Goal: Task Accomplishment & Management: Manage account settings

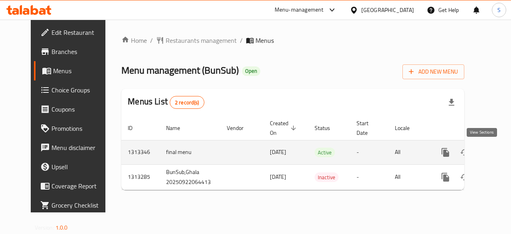
click at [499, 153] on icon "enhanced table" at bounding box center [502, 152] width 7 height 7
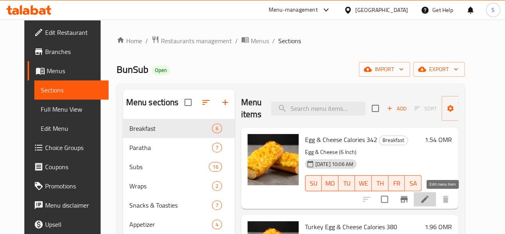
click at [430, 196] on icon at bounding box center [425, 199] width 10 height 10
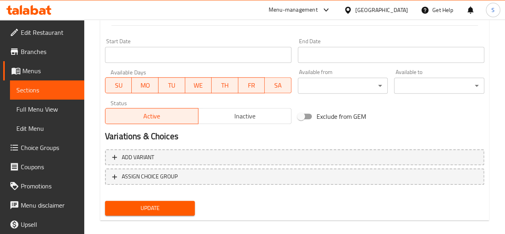
scroll to position [342, 0]
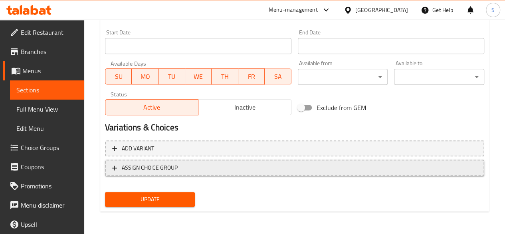
click at [170, 161] on button "ASSIGN CHOICE GROUP" at bounding box center [294, 167] width 379 height 16
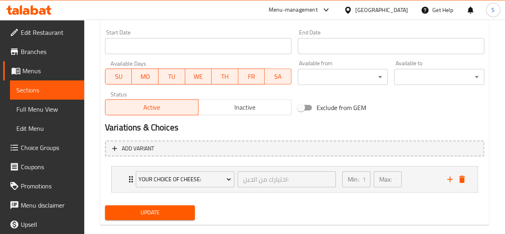
scroll to position [355, 0]
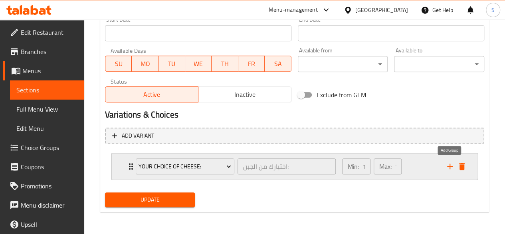
click at [453, 168] on icon "add" at bounding box center [450, 166] width 10 height 10
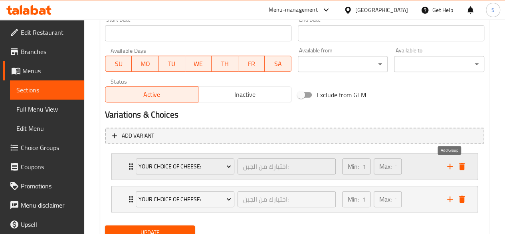
click at [453, 168] on icon "add" at bounding box center [450, 166] width 10 height 10
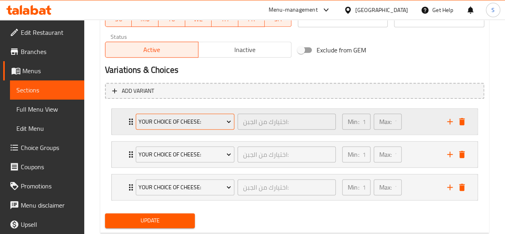
scroll to position [400, 0]
click at [184, 117] on span "Your Choice of Cheese:" at bounding box center [185, 121] width 93 height 10
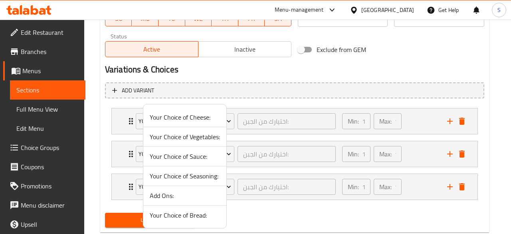
click at [207, 212] on span "Your Choice of Bread:" at bounding box center [185, 215] width 70 height 10
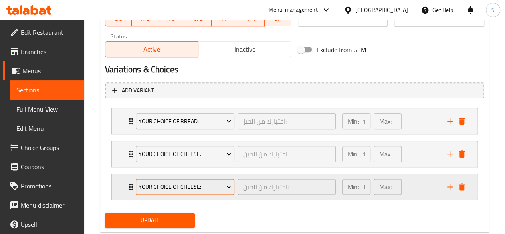
click at [210, 188] on span "Your Choice of Cheese:" at bounding box center [185, 187] width 93 height 10
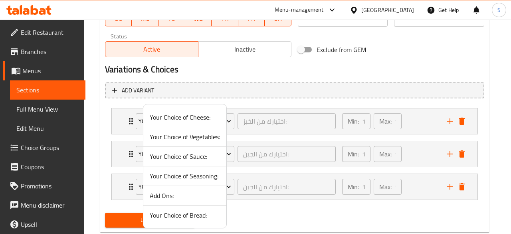
click at [184, 139] on span "Your Choice of Vegetables:" at bounding box center [185, 137] width 70 height 10
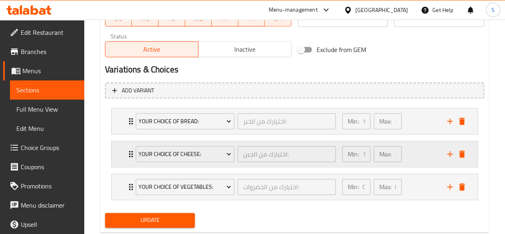
scroll to position [420, 0]
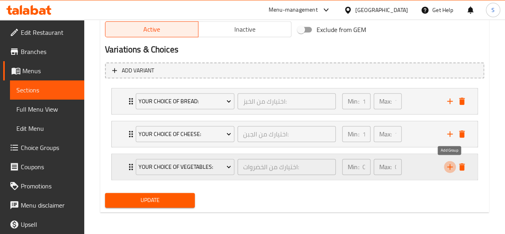
click at [452, 164] on icon "add" at bounding box center [450, 167] width 10 height 10
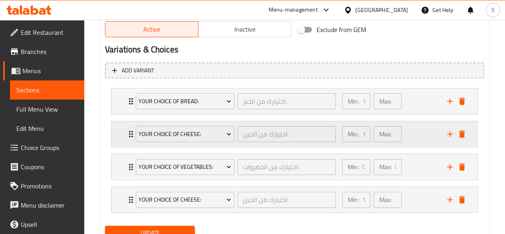
scroll to position [452, 0]
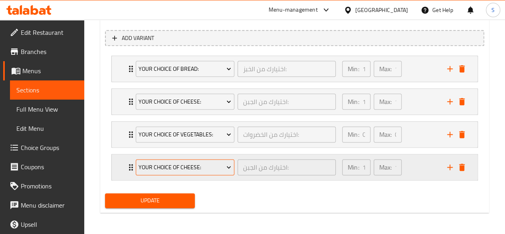
click at [208, 163] on span "Your Choice of Cheese:" at bounding box center [185, 167] width 93 height 10
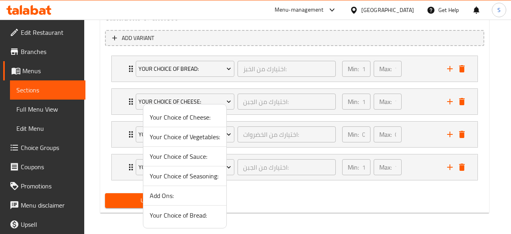
click at [198, 156] on span "Your Choice of Sauce:" at bounding box center [185, 156] width 70 height 10
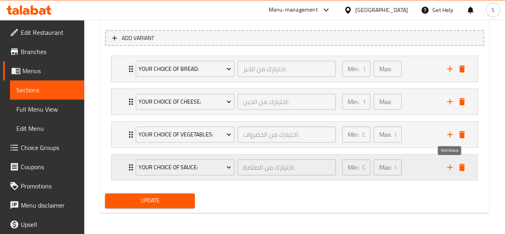
click at [448, 167] on icon "add" at bounding box center [450, 167] width 10 height 10
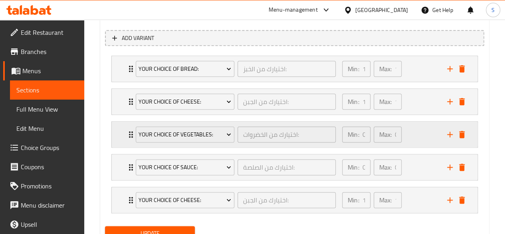
scroll to position [485, 0]
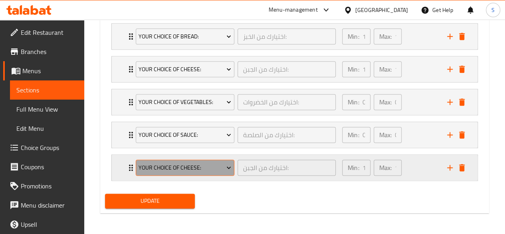
click at [205, 166] on span "Your Choice of Cheese:" at bounding box center [185, 167] width 93 height 10
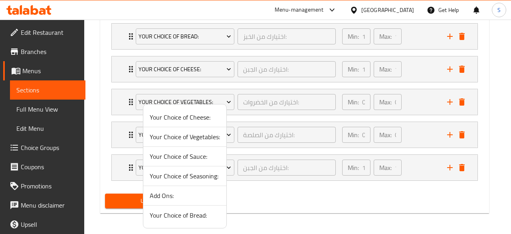
click at [201, 175] on span "Your Choice of Seasoning:" at bounding box center [185, 176] width 70 height 10
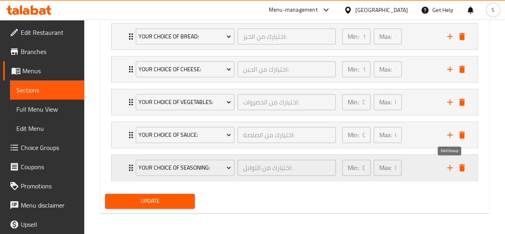
click at [447, 167] on icon "add" at bounding box center [450, 167] width 10 height 10
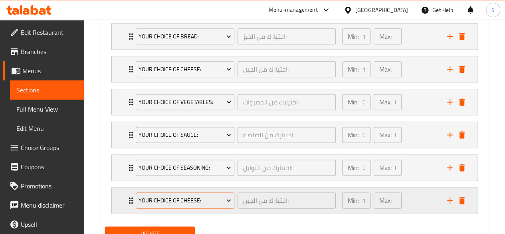
click at [192, 198] on span "Your Choice of Cheese:" at bounding box center [185, 200] width 93 height 10
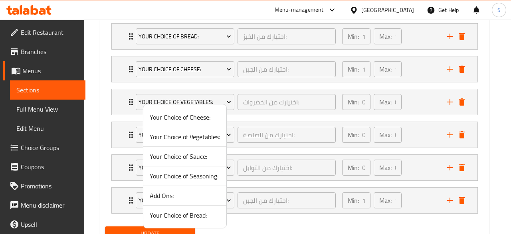
click at [162, 195] on span "Add Ons:" at bounding box center [185, 195] width 70 height 10
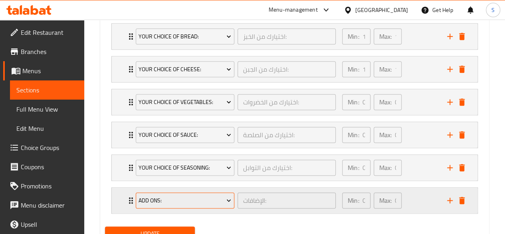
scroll to position [500, 0]
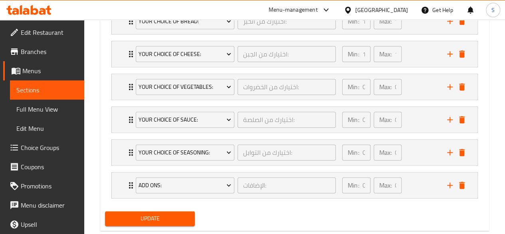
click at [164, 215] on span "Update" at bounding box center [149, 218] width 77 height 10
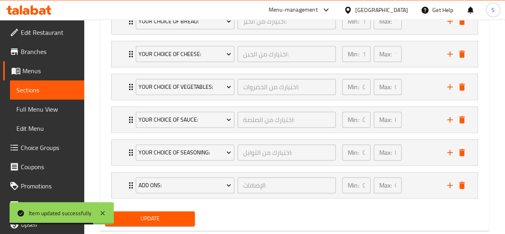
click at [153, 216] on span "Update" at bounding box center [149, 218] width 77 height 10
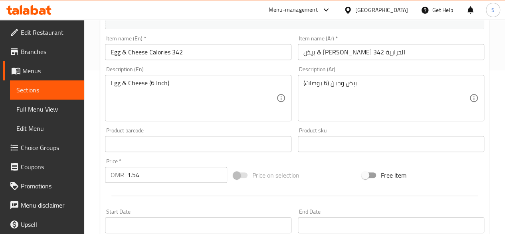
scroll to position [0, 0]
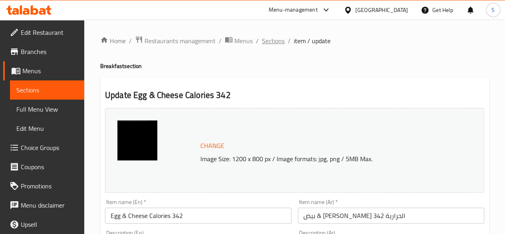
click at [267, 40] on span "Sections" at bounding box center [273, 41] width 23 height 10
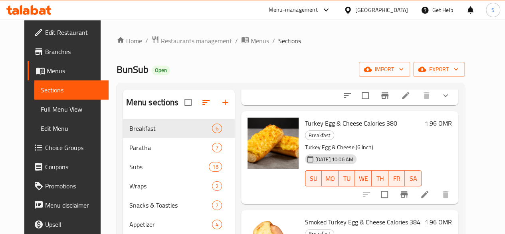
scroll to position [104, 0]
click at [430, 189] on icon at bounding box center [425, 194] width 10 height 10
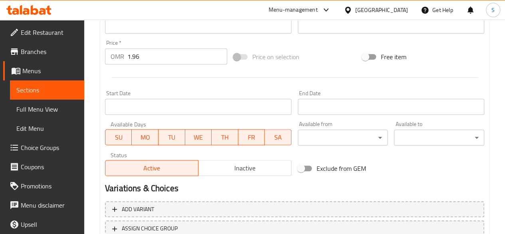
scroll to position [342, 0]
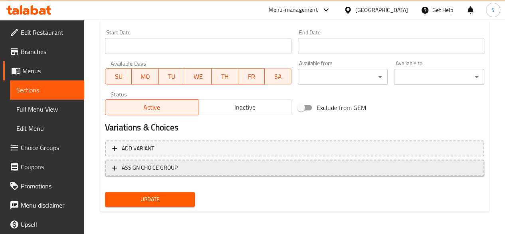
click at [196, 172] on span "ASSIGN CHOICE GROUP" at bounding box center [294, 167] width 365 height 10
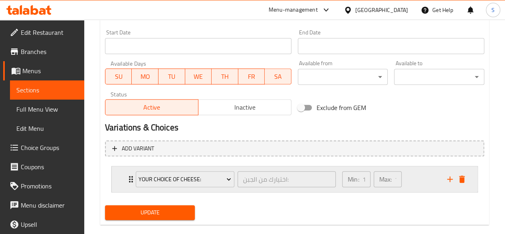
scroll to position [355, 0]
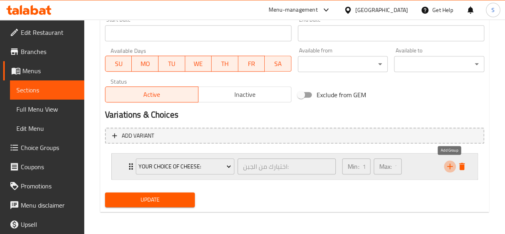
click at [445, 169] on icon "add" at bounding box center [450, 166] width 10 height 10
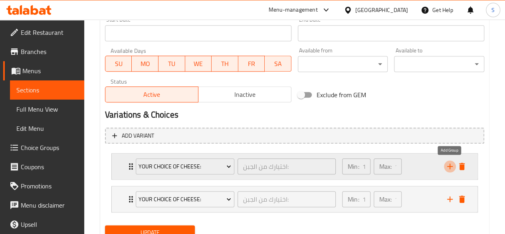
click at [445, 169] on icon "add" at bounding box center [450, 166] width 10 height 10
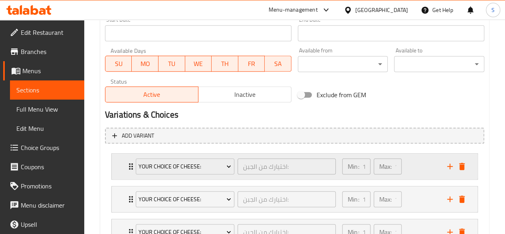
scroll to position [420, 0]
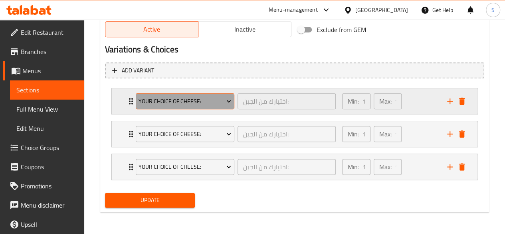
click at [191, 103] on span "Your Choice of Cheese:" at bounding box center [185, 101] width 93 height 10
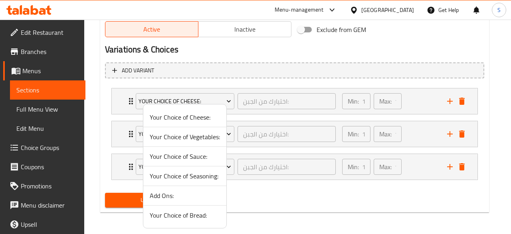
click at [171, 214] on span "Your Choice of Bread:" at bounding box center [185, 215] width 70 height 10
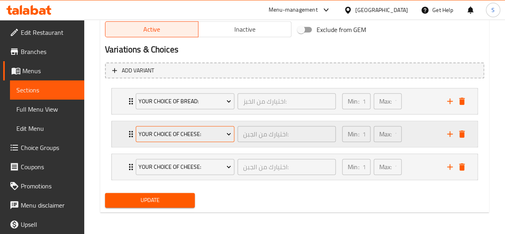
click at [177, 132] on span "Your Choice of Cheese:" at bounding box center [185, 134] width 93 height 10
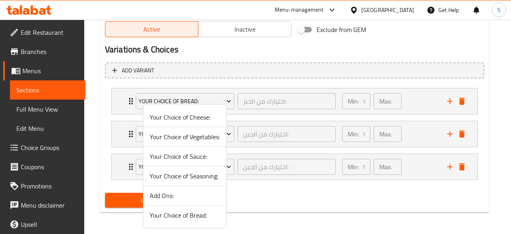
click at [188, 137] on span "Your Choice of Vegetables:" at bounding box center [185, 137] width 70 height 10
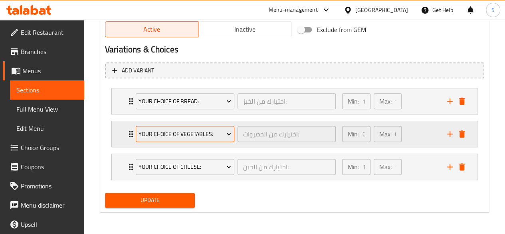
click at [184, 138] on span "Your Choice of Vegetables:" at bounding box center [185, 134] width 93 height 10
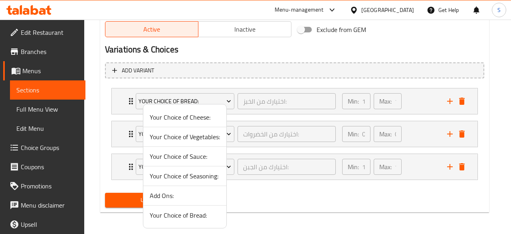
click at [174, 119] on span "Your Choice of Cheese:" at bounding box center [185, 117] width 70 height 10
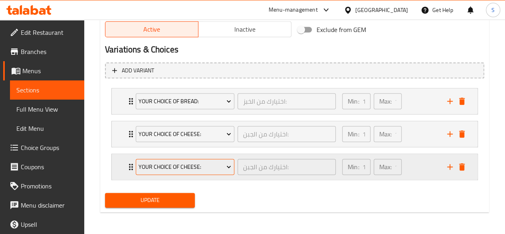
click at [178, 158] on button "Your Choice of Cheese:" at bounding box center [185, 166] width 99 height 16
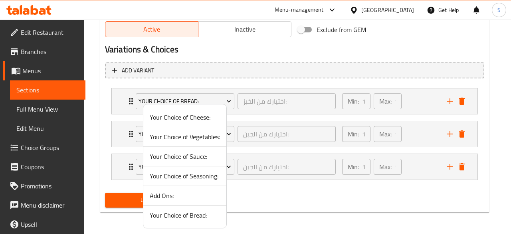
click at [201, 136] on span "Your Choice of Vegetables:" at bounding box center [185, 137] width 70 height 10
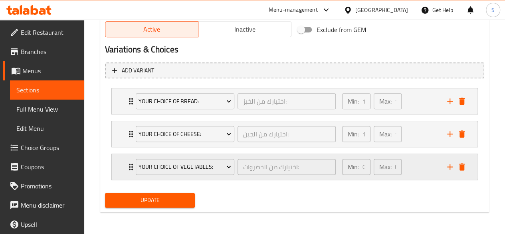
click at [446, 163] on icon "add" at bounding box center [450, 167] width 10 height 10
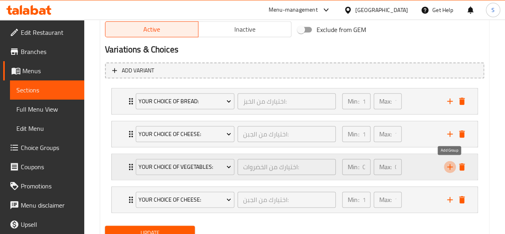
click at [446, 163] on icon "add" at bounding box center [450, 167] width 10 height 10
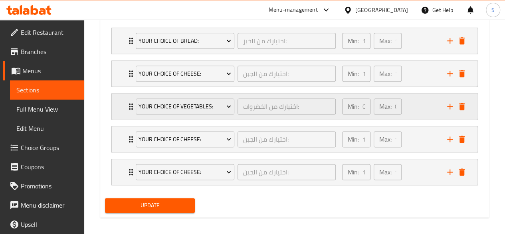
scroll to position [482, 0]
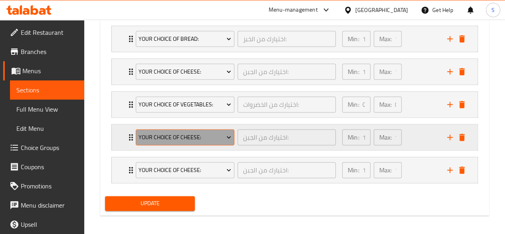
click at [186, 138] on span "Your Choice of Cheese:" at bounding box center [185, 137] width 93 height 10
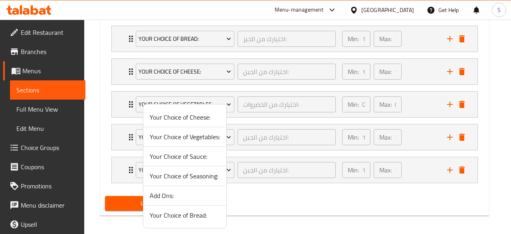
click at [186, 154] on span "Your Choice of Sauce:" at bounding box center [185, 156] width 70 height 10
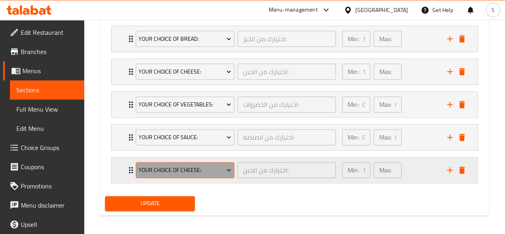
click at [184, 167] on span "Your Choice of Cheese:" at bounding box center [185, 170] width 93 height 10
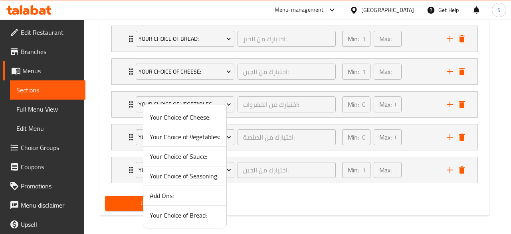
click at [190, 178] on span "Your Choice of Seasoning:" at bounding box center [185, 176] width 70 height 10
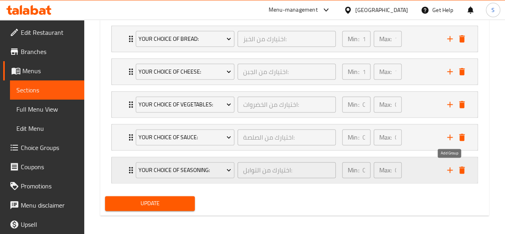
click at [450, 169] on icon "add" at bounding box center [450, 170] width 6 height 6
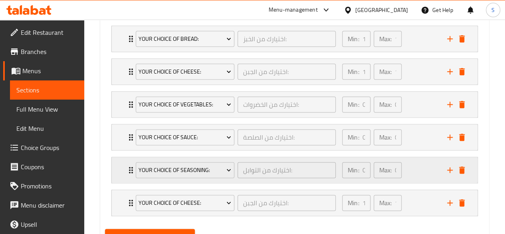
scroll to position [517, 0]
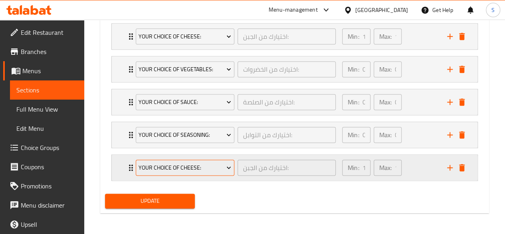
click at [175, 164] on span "Your Choice of Cheese:" at bounding box center [185, 167] width 93 height 10
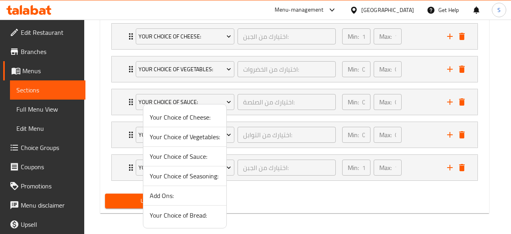
click at [161, 194] on span "Add Ons:" at bounding box center [185, 195] width 70 height 10
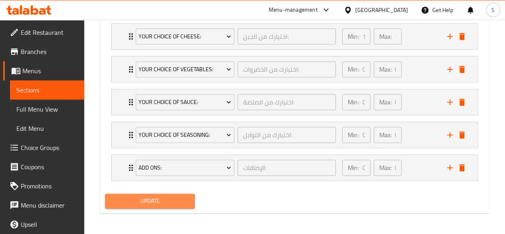
click at [152, 198] on span "Update" at bounding box center [149, 201] width 77 height 10
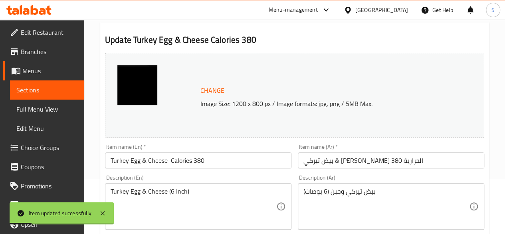
scroll to position [0, 0]
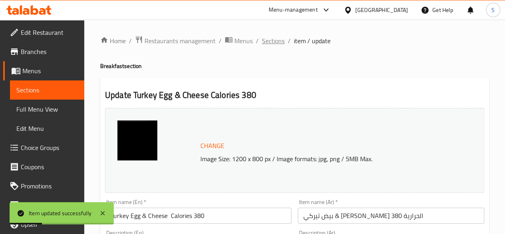
click at [270, 38] on span "Sections" at bounding box center [273, 41] width 23 height 10
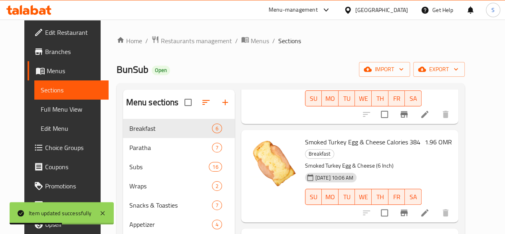
scroll to position [186, 0]
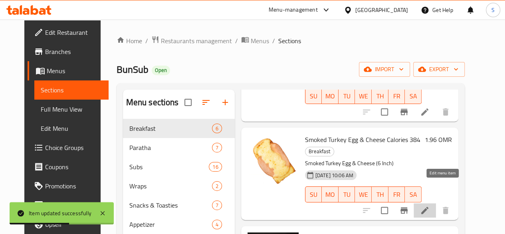
click at [430, 205] on icon at bounding box center [425, 210] width 10 height 10
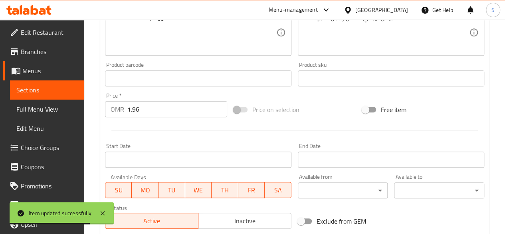
scroll to position [342, 0]
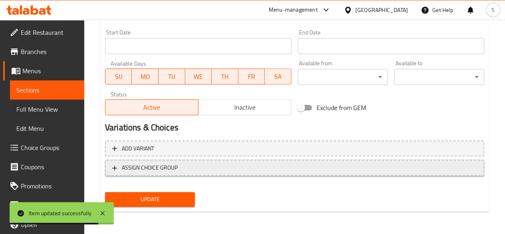
click at [197, 166] on span "ASSIGN CHOICE GROUP" at bounding box center [294, 167] width 365 height 10
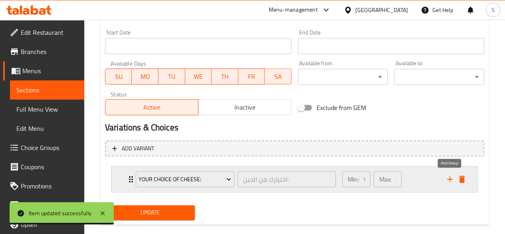
click at [452, 175] on icon "add" at bounding box center [450, 179] width 10 height 10
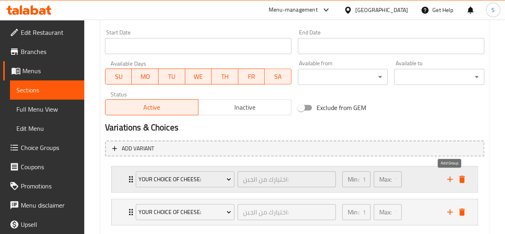
click at [452, 175] on icon "add" at bounding box center [450, 179] width 10 height 10
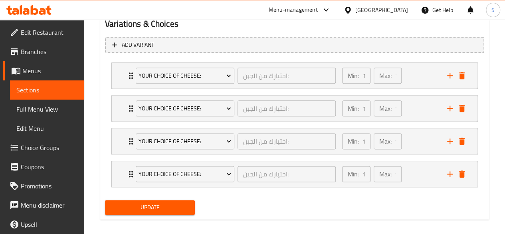
scroll to position [452, 0]
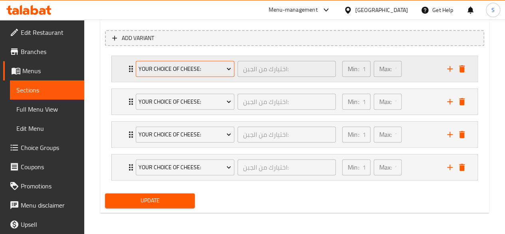
click at [194, 67] on span "Your Choice of Cheese:" at bounding box center [185, 69] width 93 height 10
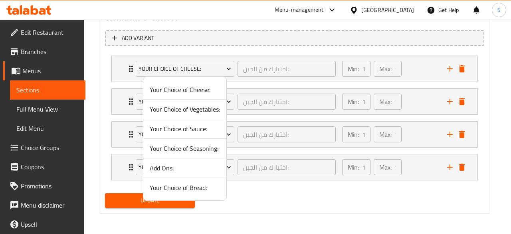
click at [165, 182] on span "Your Choice of Bread:" at bounding box center [185, 187] width 70 height 10
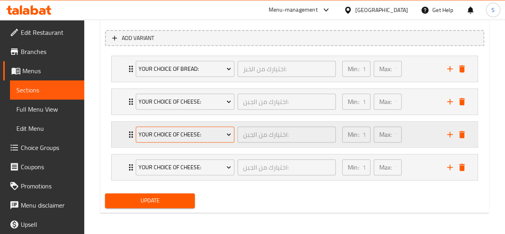
click at [182, 129] on span "Your Choice of Cheese:" at bounding box center [185, 134] width 93 height 10
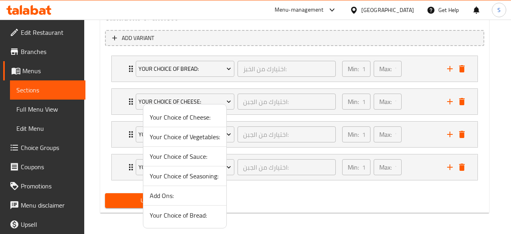
click at [190, 138] on span "Your Choice of Vegetables:" at bounding box center [185, 137] width 70 height 10
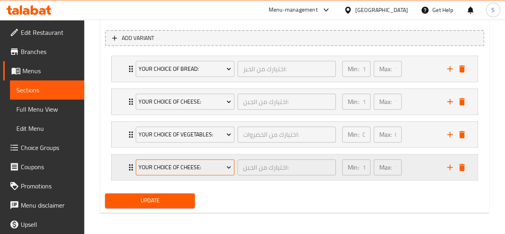
click at [193, 163] on span "Your Choice of Cheese:" at bounding box center [185, 167] width 93 height 10
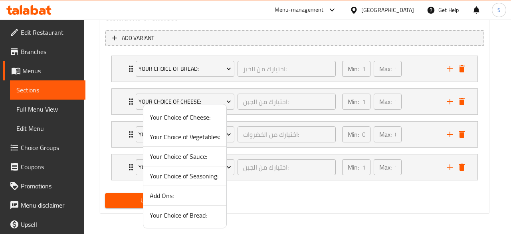
click at [181, 159] on span "Your Choice of Sauce:" at bounding box center [185, 156] width 70 height 10
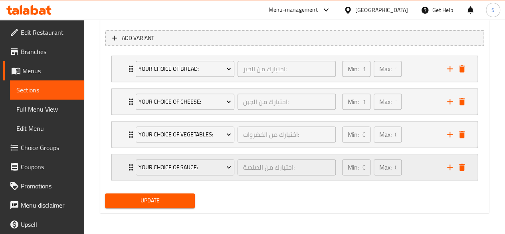
click at [448, 166] on icon "add" at bounding box center [450, 167] width 6 height 6
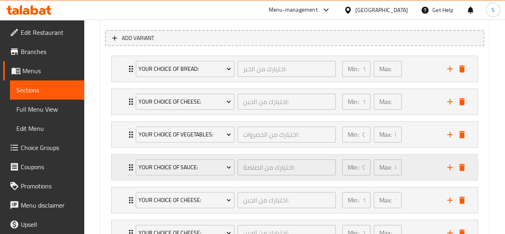
scroll to position [517, 0]
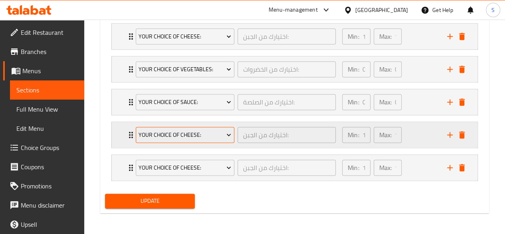
click at [180, 137] on span "Your Choice of Cheese:" at bounding box center [185, 135] width 93 height 10
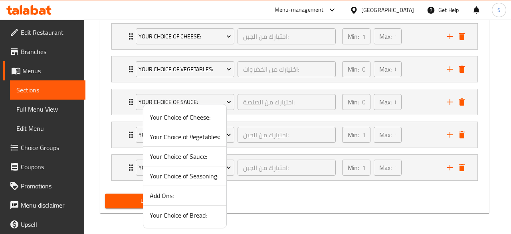
click at [185, 174] on span "Your Choice of Seasoning:" at bounding box center [185, 176] width 70 height 10
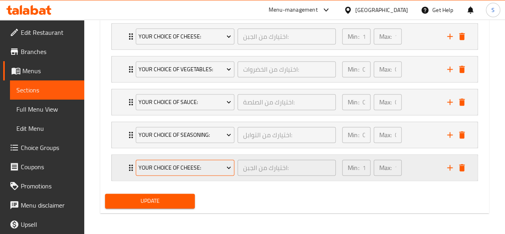
click at [206, 173] on button "Your Choice of Cheese:" at bounding box center [185, 167] width 99 height 16
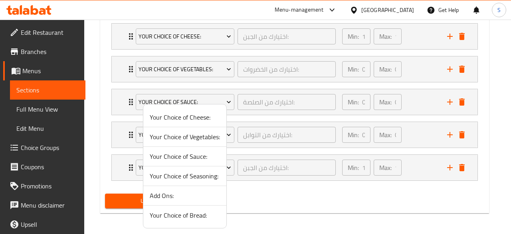
click at [158, 191] on span "Add Ons:" at bounding box center [185, 195] width 70 height 10
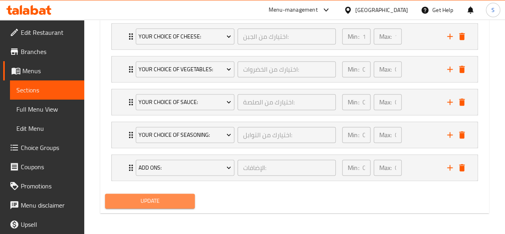
click at [126, 204] on span "Update" at bounding box center [149, 201] width 77 height 10
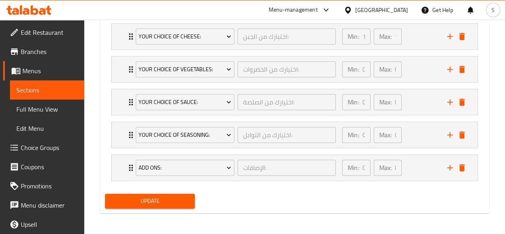
click at [145, 200] on span "Update" at bounding box center [149, 201] width 77 height 10
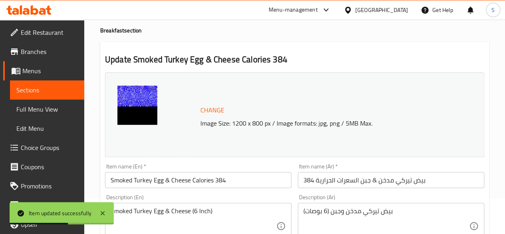
scroll to position [0, 0]
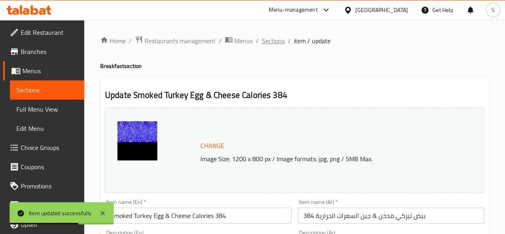
click at [273, 38] on span "Sections" at bounding box center [273, 41] width 23 height 10
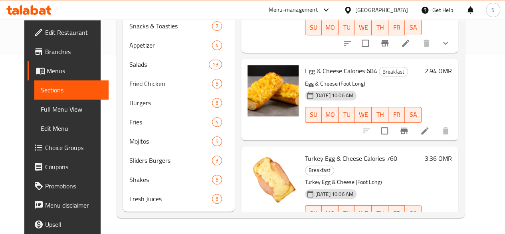
scroll to position [174, 0]
click at [430, 224] on icon at bounding box center [425, 229] width 10 height 10
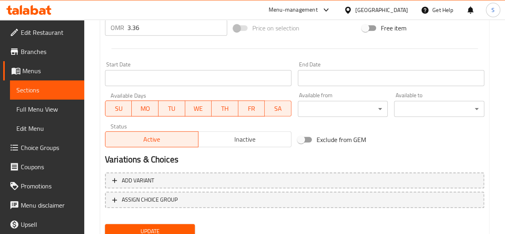
scroll to position [342, 0]
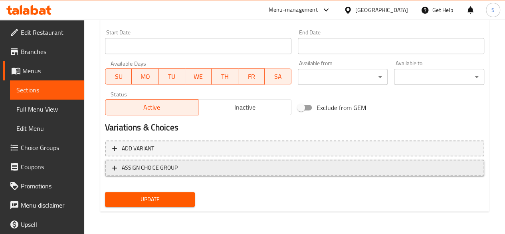
click at [212, 166] on span "ASSIGN CHOICE GROUP" at bounding box center [294, 167] width 365 height 10
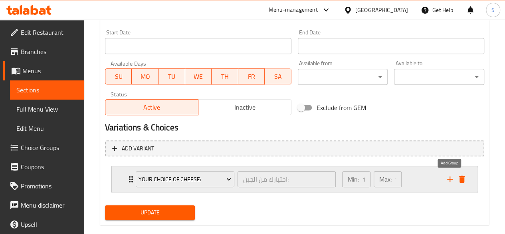
click at [453, 178] on icon "add" at bounding box center [450, 179] width 10 height 10
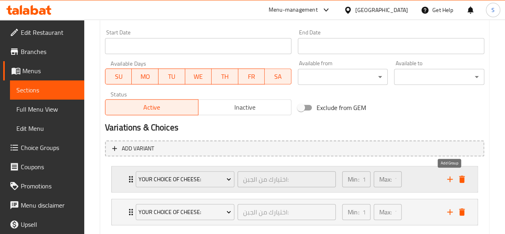
click at [453, 178] on icon "add" at bounding box center [450, 179] width 10 height 10
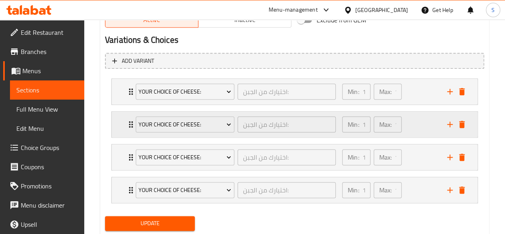
scroll to position [430, 0]
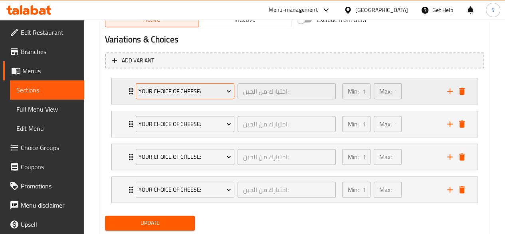
click at [216, 87] on span "Your Choice of Cheese:" at bounding box center [185, 91] width 93 height 10
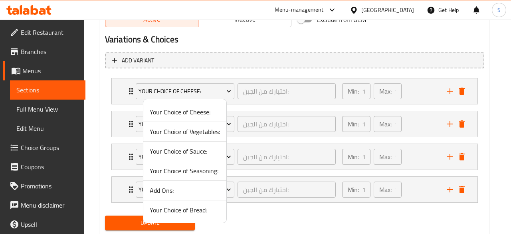
click at [164, 205] on span "Your Choice of Bread:" at bounding box center [185, 210] width 70 height 10
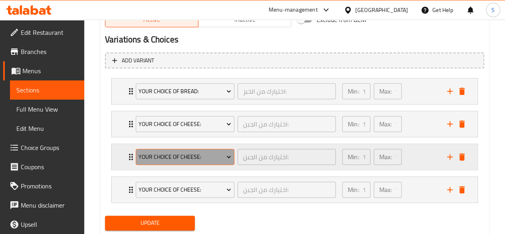
click at [205, 154] on span "Your Choice of Cheese:" at bounding box center [185, 157] width 93 height 10
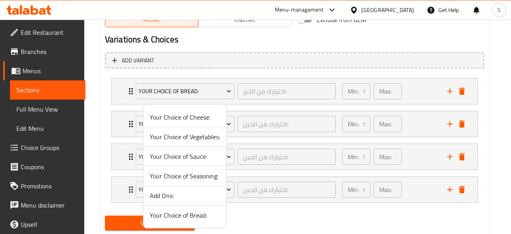
click at [190, 136] on span "Your Choice of Vegetables:" at bounding box center [185, 137] width 70 height 10
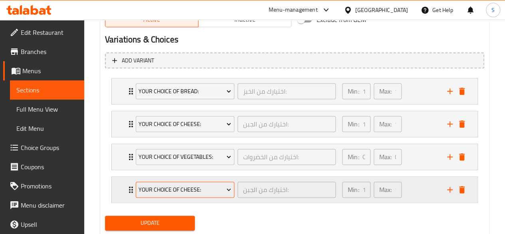
click at [188, 190] on span "Your Choice of Cheese:" at bounding box center [185, 189] width 93 height 10
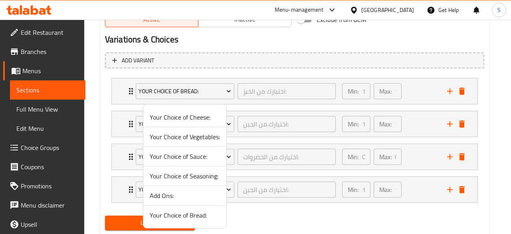
click at [196, 154] on span "Your Choice of Sauce:" at bounding box center [185, 156] width 70 height 10
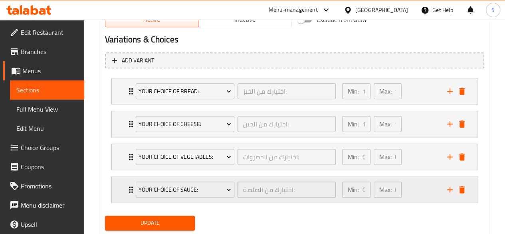
click at [446, 191] on icon "add" at bounding box center [450, 189] width 10 height 10
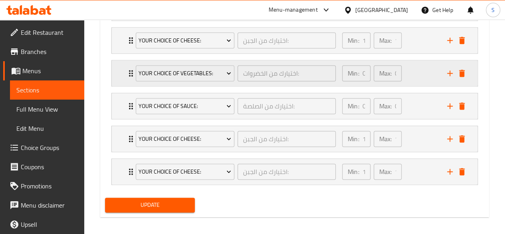
scroll to position [517, 0]
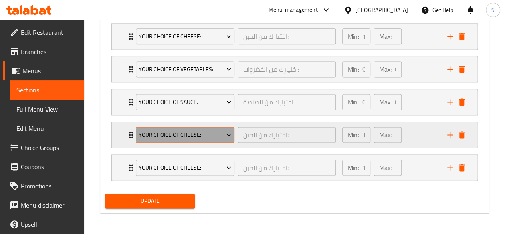
click at [195, 130] on span "Your Choice of Cheese:" at bounding box center [185, 135] width 93 height 10
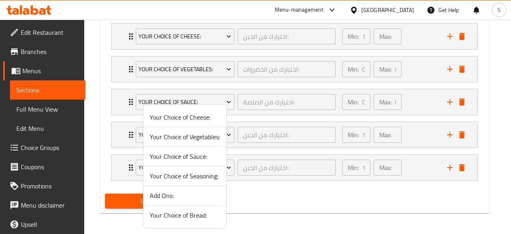
click at [188, 175] on span "Your Choice of Seasoning:" at bounding box center [185, 176] width 70 height 10
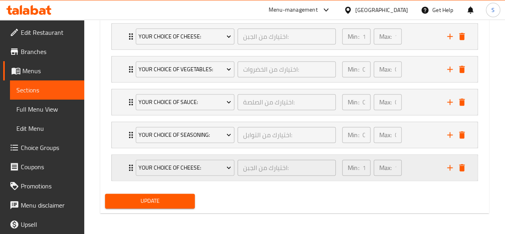
click at [215, 174] on div "Your Choice of Cheese:" at bounding box center [185, 167] width 102 height 19
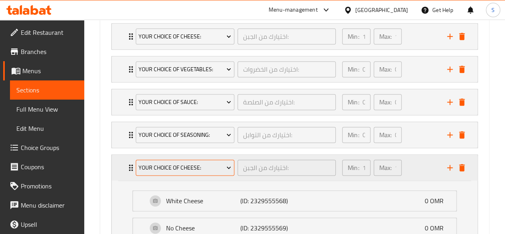
click at [216, 165] on span "Your Choice of Cheese:" at bounding box center [185, 167] width 93 height 10
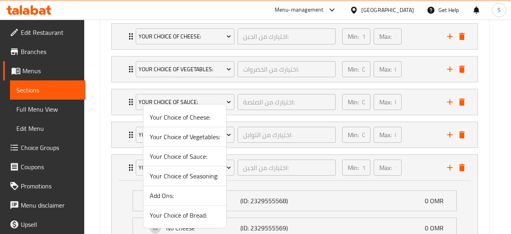
click at [169, 190] on span "Add Ons:" at bounding box center [185, 195] width 70 height 10
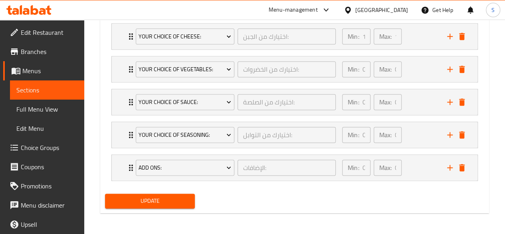
click at [149, 196] on span "Update" at bounding box center [149, 201] width 77 height 10
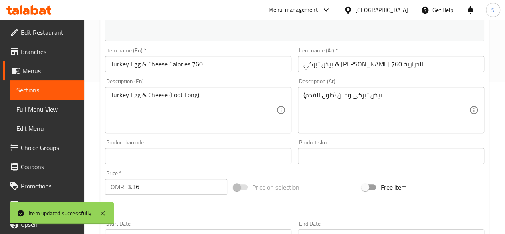
scroll to position [0, 0]
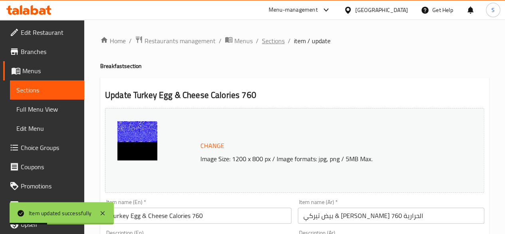
click at [267, 40] on span "Sections" at bounding box center [273, 41] width 23 height 10
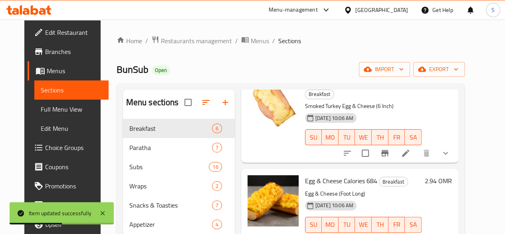
scroll to position [190, 0]
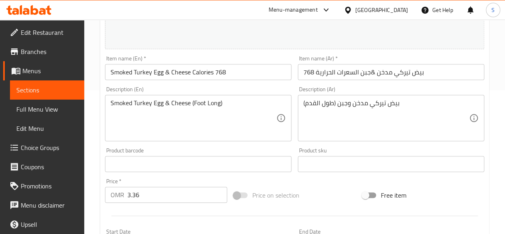
scroll to position [342, 0]
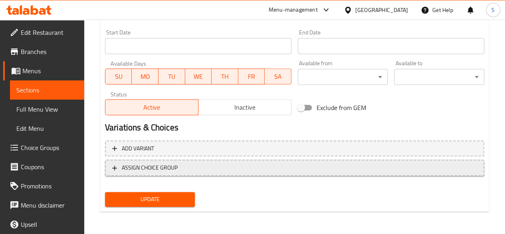
click at [195, 170] on span "ASSIGN CHOICE GROUP" at bounding box center [294, 167] width 365 height 10
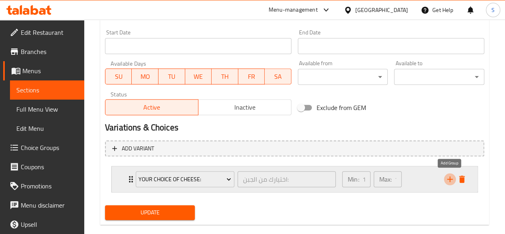
click at [450, 177] on icon "add" at bounding box center [450, 179] width 10 height 10
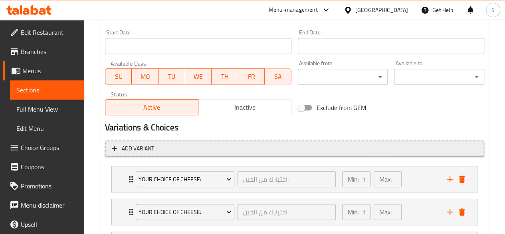
scroll to position [452, 0]
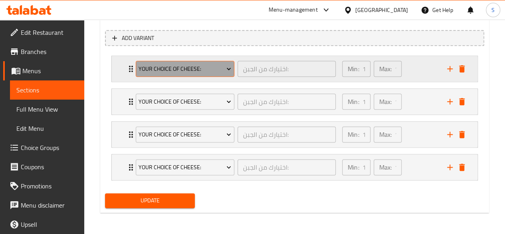
click at [201, 71] on span "Your Choice of Cheese:" at bounding box center [185, 69] width 93 height 10
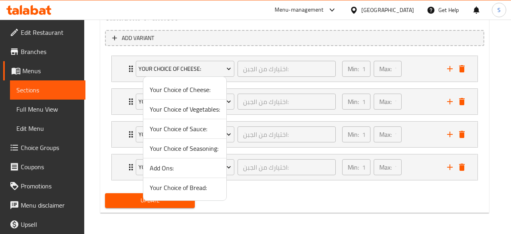
click at [186, 188] on span "Your Choice of Bread:" at bounding box center [185, 187] width 70 height 10
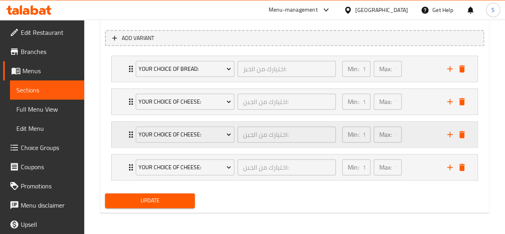
click at [198, 122] on div "Your Choice of Cheese: اختيارك من الجبن: ​" at bounding box center [236, 134] width 210 height 26
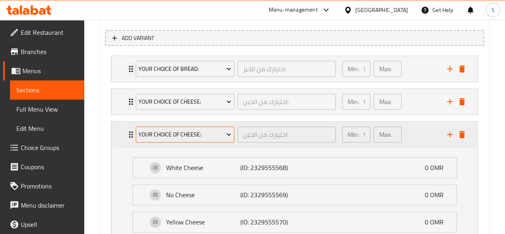
click at [176, 131] on span "Your Choice of Cheese:" at bounding box center [185, 134] width 93 height 10
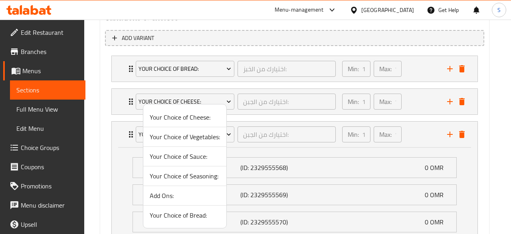
click at [188, 133] on span "Your Choice of Vegetables:" at bounding box center [185, 137] width 70 height 10
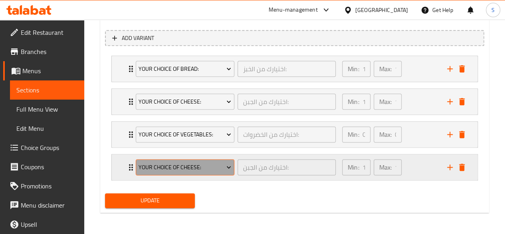
click at [179, 164] on span "Your Choice of Cheese:" at bounding box center [185, 167] width 93 height 10
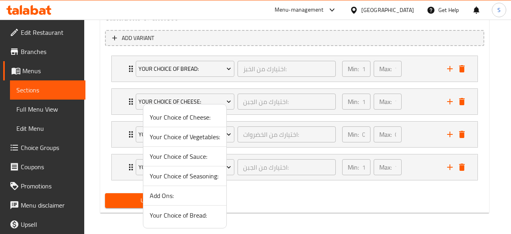
click at [178, 159] on span "Your Choice of Sauce:" at bounding box center [185, 156] width 70 height 10
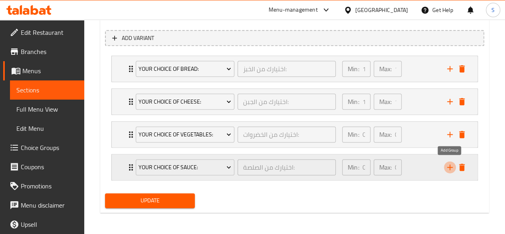
click at [454, 167] on icon "add" at bounding box center [450, 167] width 10 height 10
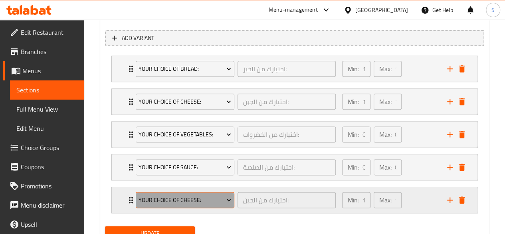
click at [156, 199] on span "Your Choice of Cheese:" at bounding box center [185, 200] width 93 height 10
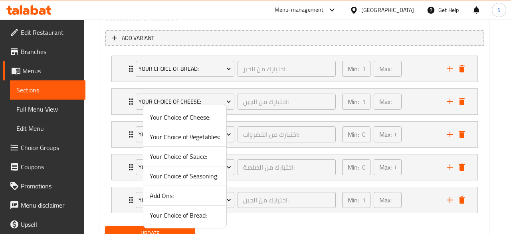
click at [168, 174] on span "Your Choice of Seasoning:" at bounding box center [185, 176] width 70 height 10
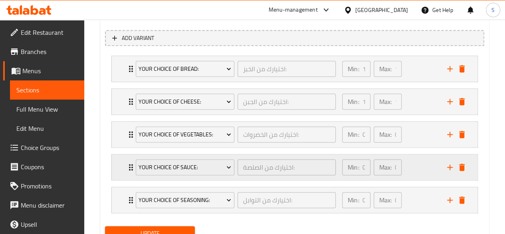
scroll to position [485, 0]
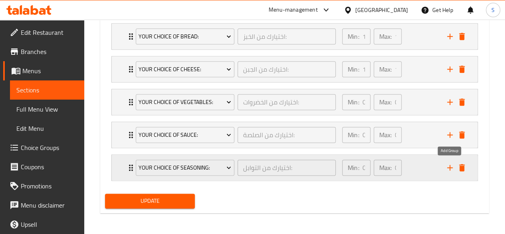
click at [451, 168] on icon "add" at bounding box center [450, 167] width 10 height 10
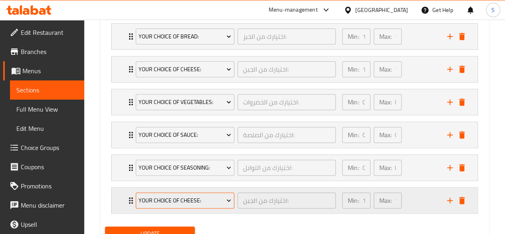
click at [151, 195] on span "Your Choice of Cheese:" at bounding box center [185, 200] width 93 height 10
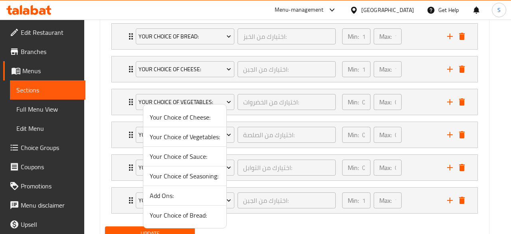
click at [157, 192] on span "Add Ons:" at bounding box center [185, 195] width 70 height 10
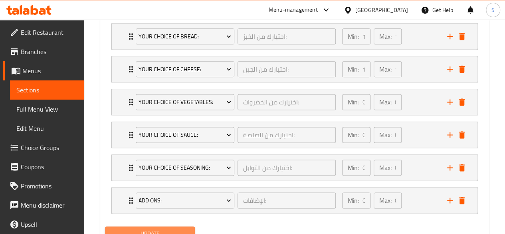
click at [149, 228] on span "Update" at bounding box center [149, 233] width 77 height 10
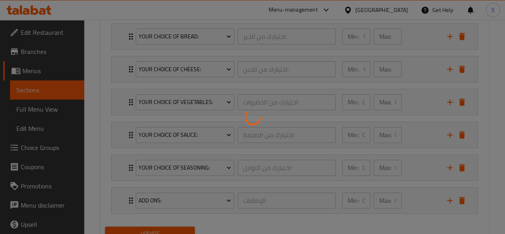
scroll to position [517, 0]
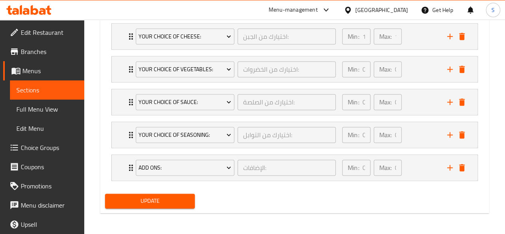
click at [149, 200] on span "Update" at bounding box center [149, 201] width 77 height 10
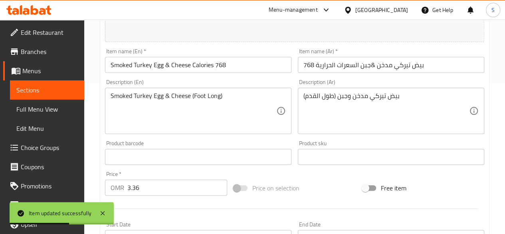
scroll to position [0, 0]
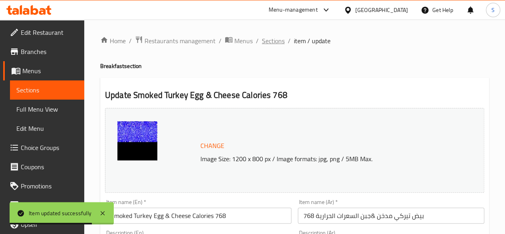
click at [262, 42] on span "Sections" at bounding box center [273, 41] width 23 height 10
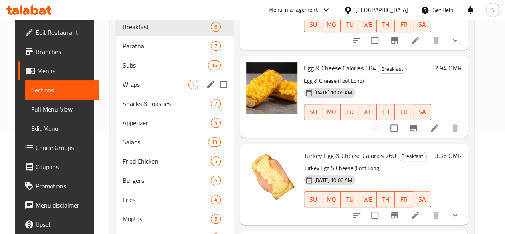
scroll to position [101, 0]
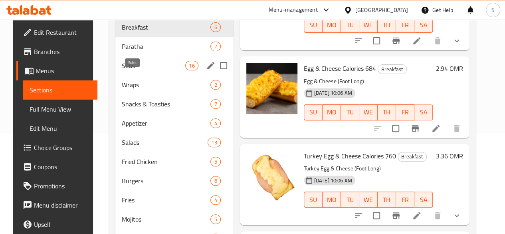
click at [122, 70] on span "Subs" at bounding box center [153, 66] width 63 height 10
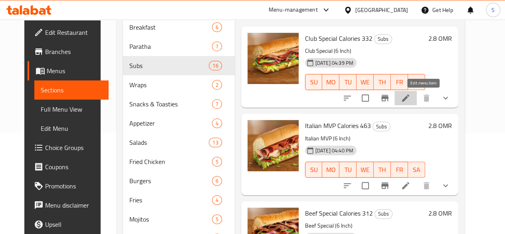
click at [410, 102] on icon at bounding box center [406, 98] width 10 height 10
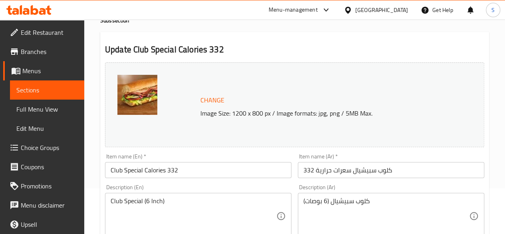
scroll to position [46, 0]
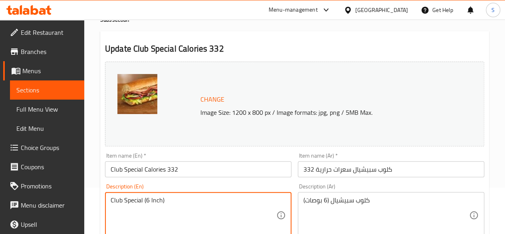
drag, startPoint x: 169, startPoint y: 198, endPoint x: 71, endPoint y: 194, distance: 98.3
click at [208, 169] on input "Club Special Calories 332" at bounding box center [198, 169] width 186 height 16
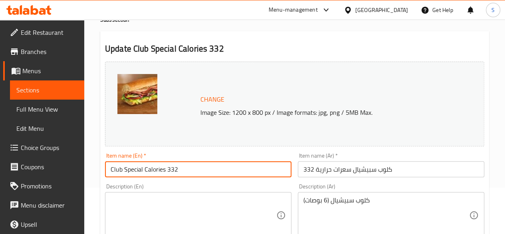
paste input "Club Special (6 Inch)"
drag, startPoint x: 176, startPoint y: 169, endPoint x: 90, endPoint y: 162, distance: 85.7
type input "Club Special (6 Inch)"
click at [119, 199] on textarea at bounding box center [194, 215] width 166 height 38
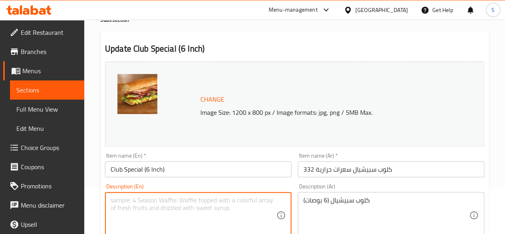
paste textarea "Club Special Calories 332"
type textarea "Club Special Calories 332"
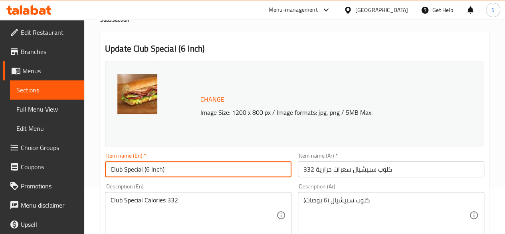
click at [111, 166] on input "Club Special (6 Inch)" at bounding box center [198, 169] width 186 height 16
type input "Club Special (6 Inch)"
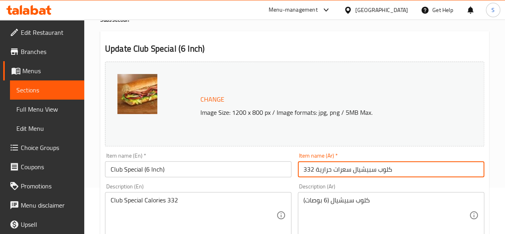
drag, startPoint x: 403, startPoint y: 170, endPoint x: 244, endPoint y: 169, distance: 159.7
click at [244, 169] on div "Change Image Size: 1200 x 800 px / Image formats: jpg, png / 5MB Max. Item name…" at bounding box center [295, 236] width 386 height 356
click at [409, 169] on input "كلوب سبيشيال سعرات حرارية 332" at bounding box center [391, 169] width 186 height 16
drag, startPoint x: 409, startPoint y: 169, endPoint x: 319, endPoint y: 169, distance: 90.2
click at [319, 169] on input "كلوب سبيشيال سعرات حرارية 332" at bounding box center [391, 169] width 186 height 16
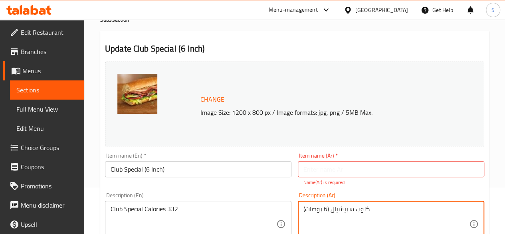
paste textarea "كلوب سبيشيال سعرات حرارية 332"
drag, startPoint x: 399, startPoint y: 210, endPoint x: 469, endPoint y: 214, distance: 70.8
click at [469, 214] on div "كلوب سبيشيال (6 بوصات) كلوب سبيشيال سعرات حرارية 332 Description (Ar)" at bounding box center [391, 223] width 186 height 46
type textarea "كلوب سبيشيال سعرات حرارية 332"
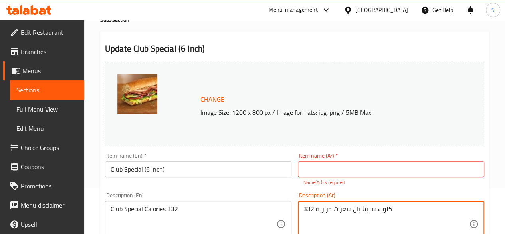
click at [343, 167] on input "text" at bounding box center [391, 169] width 186 height 16
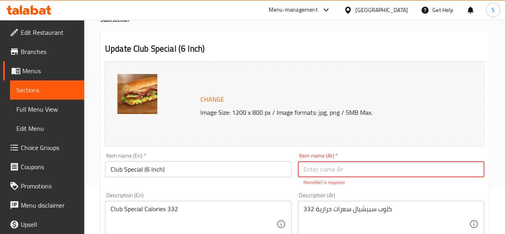
paste input "كلوب سبيشيال (6 بوصات)"
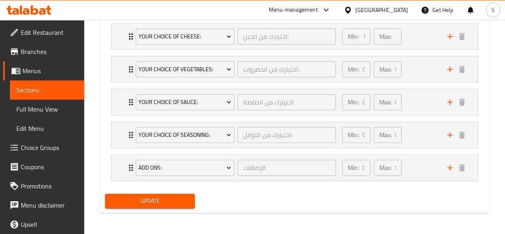
type input "كلوب سبيشيال (6 بوصات)"
click at [123, 193] on button "Update" at bounding box center [150, 200] width 90 height 15
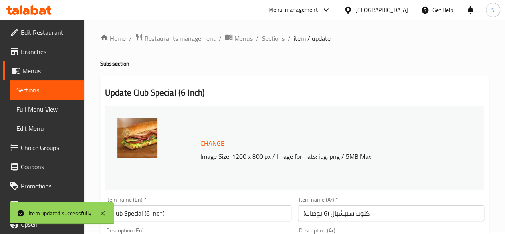
scroll to position [0, 0]
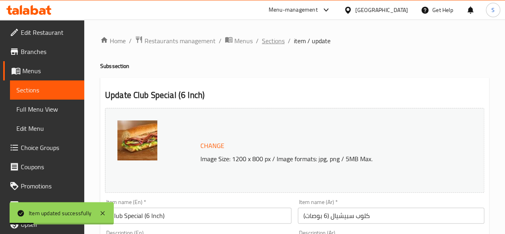
click at [277, 43] on span "Sections" at bounding box center [273, 41] width 23 height 10
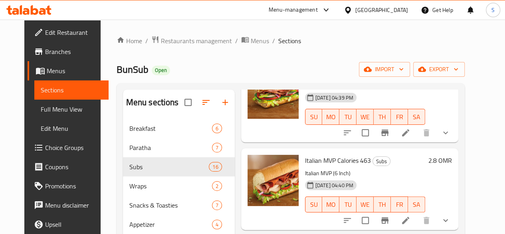
scroll to position [69, 0]
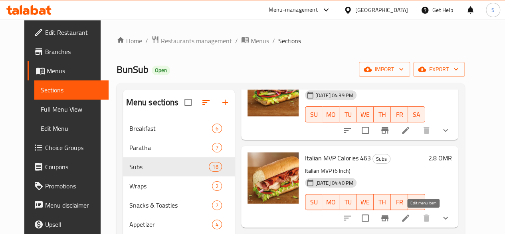
click at [410, 220] on icon at bounding box center [406, 218] width 10 height 10
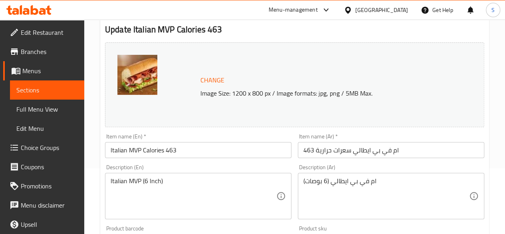
scroll to position [66, 0]
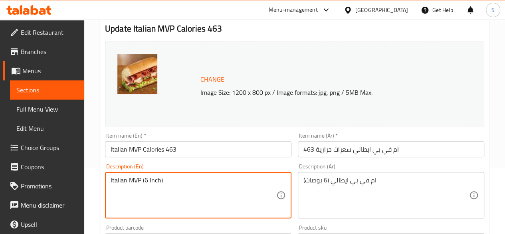
drag, startPoint x: 182, startPoint y: 181, endPoint x: 55, endPoint y: 166, distance: 127.8
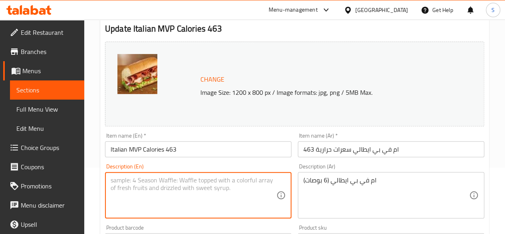
click at [200, 150] on input "Italian MVP Calories 463" at bounding box center [198, 149] width 186 height 16
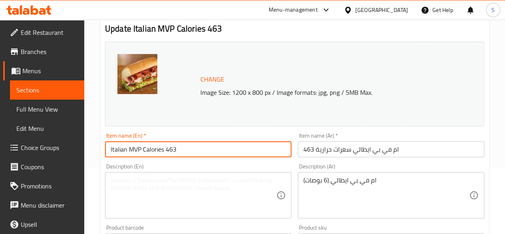
paste input "Italian MVP (6 Inch)"
drag, startPoint x: 177, startPoint y: 150, endPoint x: 77, endPoint y: 157, distance: 100.9
type input "Italian MVP (6 Inch)"
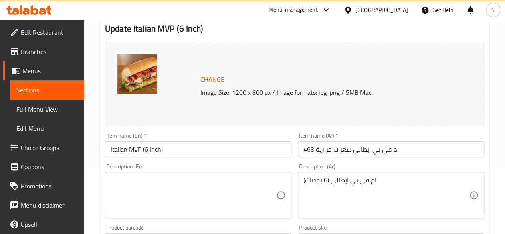
click at [125, 175] on div "Description (En)" at bounding box center [198, 195] width 186 height 46
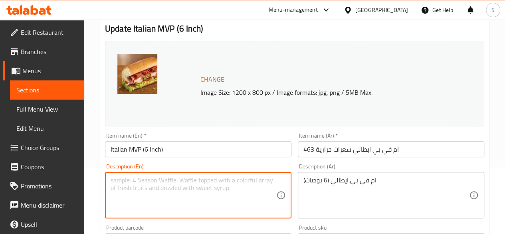
paste textarea "Italian MVP Calories 463"
type textarea "Italian MVP Calories 463"
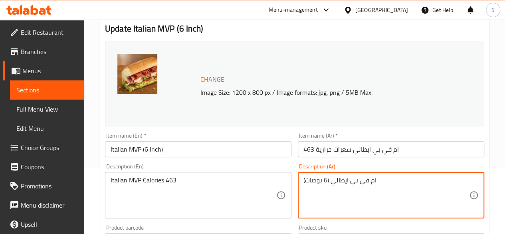
drag, startPoint x: 398, startPoint y: 179, endPoint x: 288, endPoint y: 178, distance: 109.8
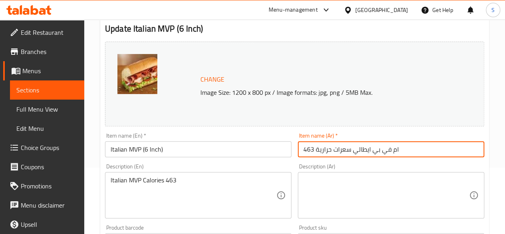
click at [299, 151] on input "ام في بي ايطالي سعرات حرارية 463" at bounding box center [391, 149] width 186 height 16
click at [439, 151] on input "ام في بي ايطالي سعرات حرارية 463" at bounding box center [391, 149] width 186 height 16
paste input "ام في بي ايطالي (6 بوصات)"
drag, startPoint x: 380, startPoint y: 152, endPoint x: 476, endPoint y: 153, distance: 96.2
click at [476, 153] on input "ام في بي ايطالي سعرات حرارية 463 ام في بي ايطالي (6 بوصات)" at bounding box center [391, 149] width 186 height 16
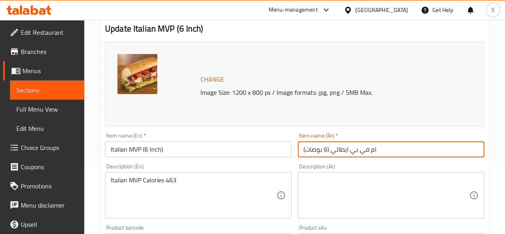
type input "ام في بي ايطالي (6 بوصات)"
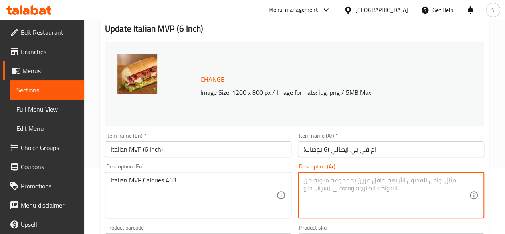
click at [358, 182] on textarea at bounding box center [386, 195] width 166 height 38
paste textarea "ام في بي ايطالي سعرات حرارية 463"
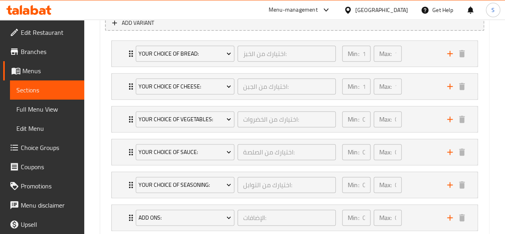
scroll to position [517, 0]
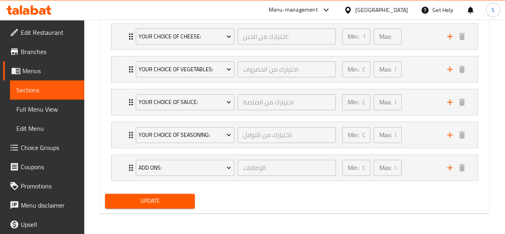
type textarea "ام في بي ايطالي سعرات حرارية 463"
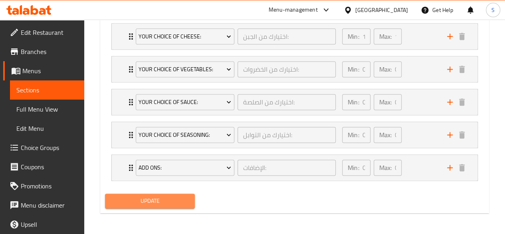
click at [160, 202] on span "Update" at bounding box center [149, 201] width 77 height 10
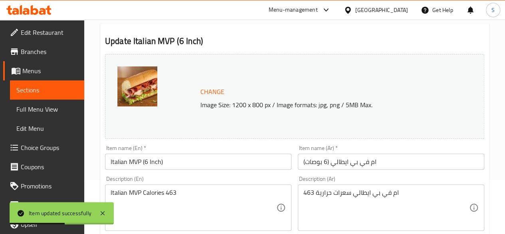
scroll to position [0, 0]
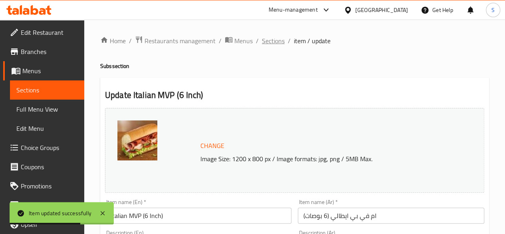
click at [265, 40] on span "Sections" at bounding box center [273, 41] width 23 height 10
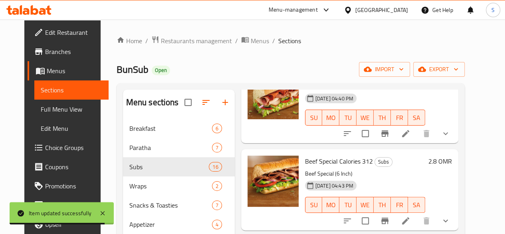
scroll to position [156, 0]
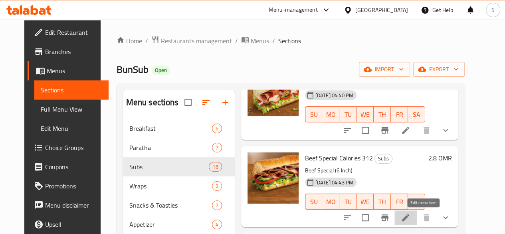
click at [410, 213] on icon at bounding box center [406, 217] width 10 height 10
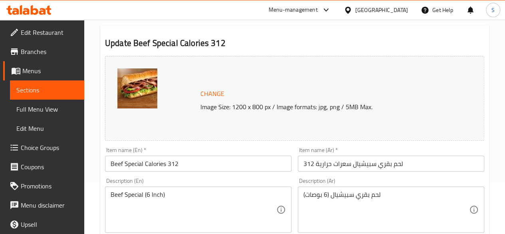
scroll to position [52, 0]
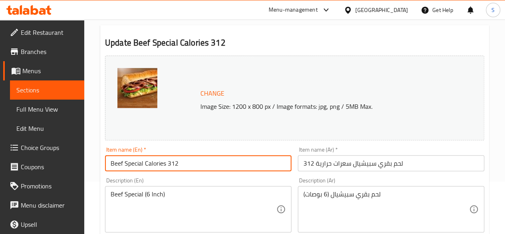
drag, startPoint x: 195, startPoint y: 162, endPoint x: 95, endPoint y: 152, distance: 100.3
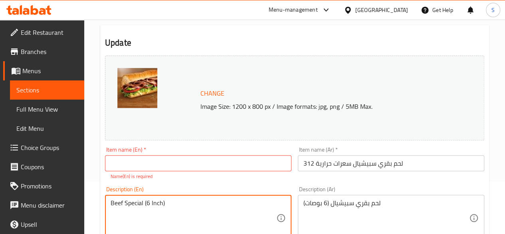
paste textarea "Beef Special Calories 312"
drag, startPoint x: 168, startPoint y: 202, endPoint x: 84, endPoint y: 200, distance: 83.5
type textarea "Beef Special Calories 312"
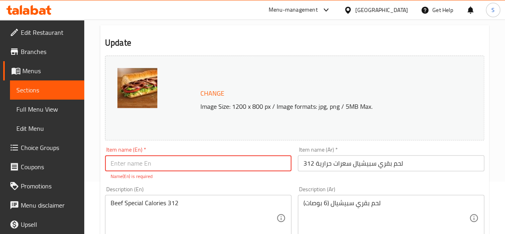
click at [165, 165] on input "text" at bounding box center [198, 163] width 186 height 16
paste input "Beef Special (6 Inch)"
type input "Beef Special (6 Inch)"
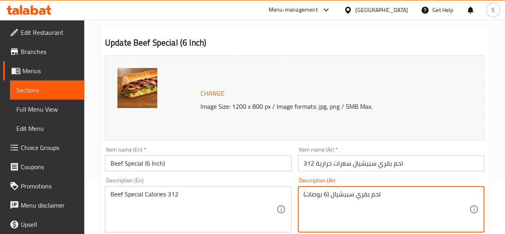
drag, startPoint x: 386, startPoint y: 202, endPoint x: 275, endPoint y: 199, distance: 110.2
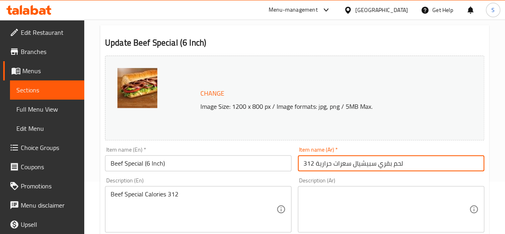
click at [431, 158] on input "لحم بقري سبيشيال سعرات حرارية 312" at bounding box center [391, 163] width 186 height 16
paste input "لحم بقري سبيشيال (6 بوصات)"
drag, startPoint x: 378, startPoint y: 165, endPoint x: 477, endPoint y: 169, distance: 99.9
click at [477, 169] on input "لحم بقري سبيشيال سعرات حرارية 312 لحم بقري سبيشيال (6 بوصات)" at bounding box center [391, 163] width 186 height 16
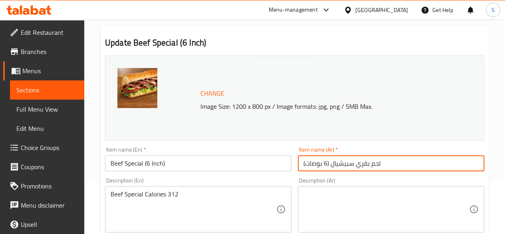
scroll to position [0, 0]
type input "لحم بقري سبيشيال (6 بوصات)"
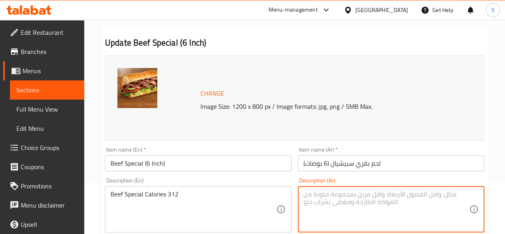
click at [400, 200] on textarea at bounding box center [386, 209] width 166 height 38
paste textarea "لحم بقري سبيشيال سعرات حرارية 312"
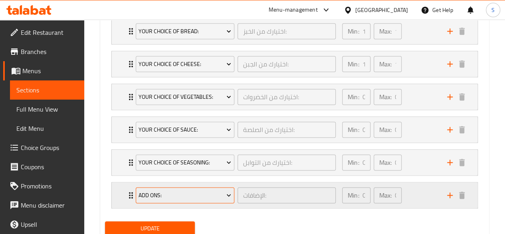
scroll to position [499, 0]
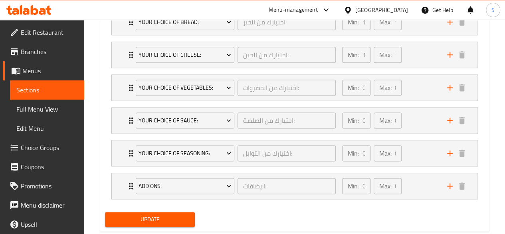
type textarea "لحم بقري سبيشيال سعرات حرارية 312"
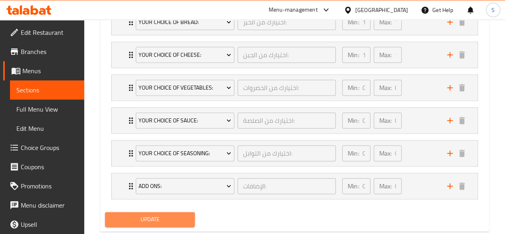
click at [162, 215] on span "Update" at bounding box center [149, 219] width 77 height 10
click at [173, 222] on span "Update" at bounding box center [149, 219] width 77 height 10
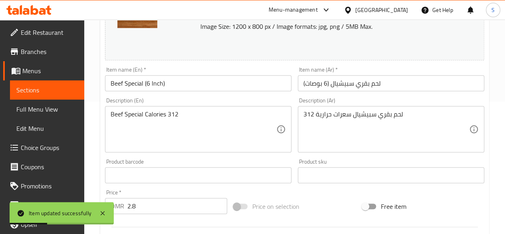
scroll to position [0, 0]
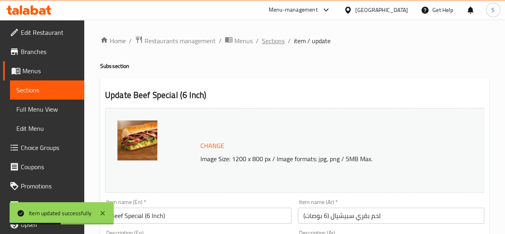
click at [265, 40] on span "Sections" at bounding box center [273, 41] width 23 height 10
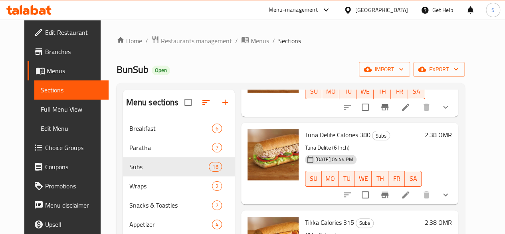
scroll to position [267, 0]
click at [409, 194] on icon at bounding box center [405, 193] width 7 height 7
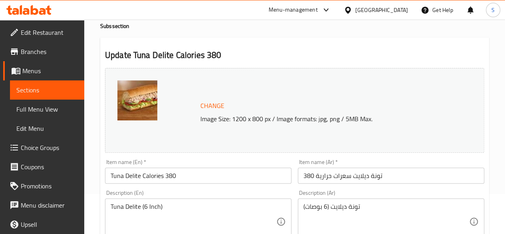
scroll to position [40, 0]
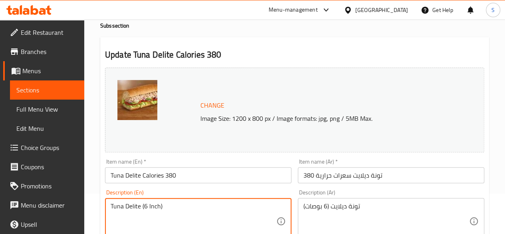
drag, startPoint x: 177, startPoint y: 202, endPoint x: 91, endPoint y: 192, distance: 86.4
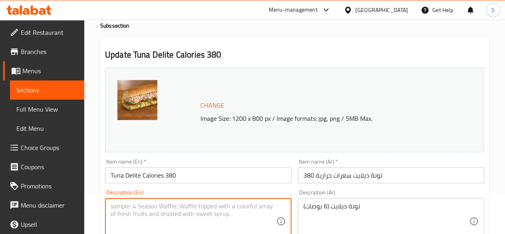
click at [203, 170] on input "Tuna Delite Calories 380" at bounding box center [198, 175] width 186 height 16
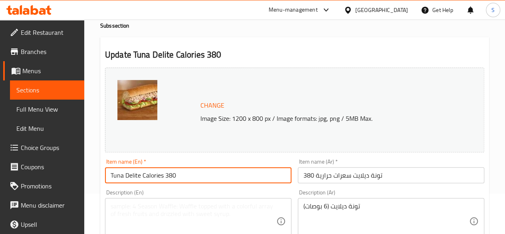
paste input "Tuna Delite (6 Inch)"
drag, startPoint x: 180, startPoint y: 176, endPoint x: 107, endPoint y: 171, distance: 73.2
click at [107, 171] on input "Tuna Delite Calories 380 Tuna Delite (6 Inch)" at bounding box center [198, 175] width 186 height 16
type input "Tuna Delite (6 Inch)"
click at [129, 206] on textarea at bounding box center [194, 221] width 166 height 38
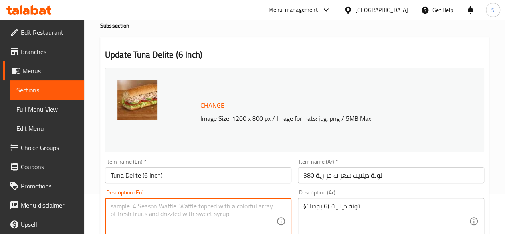
paste textarea "Tuna Delite Calories 380"
type textarea "Tuna Delite Calories 380"
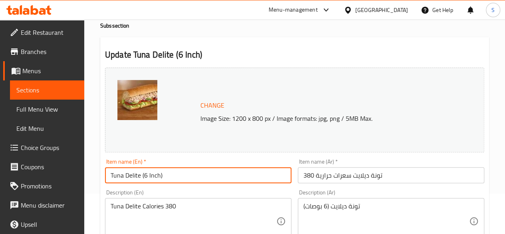
click at [111, 174] on input "Tuna Delite (6 Inch)" at bounding box center [198, 175] width 186 height 16
type input "Tuna Delite (6 Inch)"
drag, startPoint x: 172, startPoint y: 175, endPoint x: 98, endPoint y: 178, distance: 73.9
type input "Tuna Delite (6 Inch)"
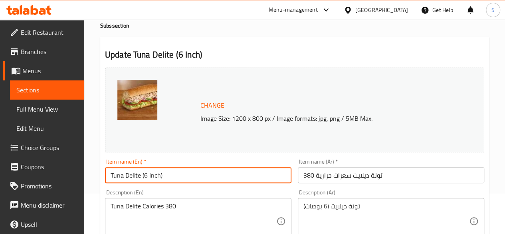
click at [196, 197] on div "Description (En) Tuna Delite Calories 380 Description (En)" at bounding box center [198, 216] width 186 height 55
drag, startPoint x: 168, startPoint y: 173, endPoint x: 96, endPoint y: 164, distance: 72.4
click at [395, 174] on input "تونة ديلايت سعرات حرارية 380" at bounding box center [391, 175] width 186 height 16
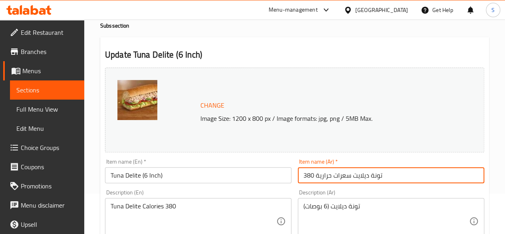
paste input "Tuna Delite (6 Inch)"
type input "تونة ديلايت سعرات حرارية 380 Tuna Delite (6 Inch)"
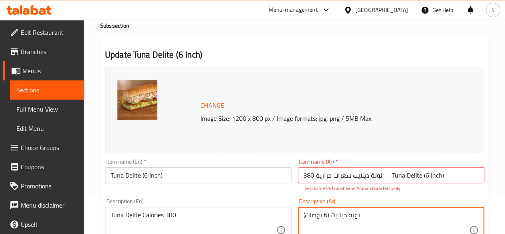
drag, startPoint x: 377, startPoint y: 206, endPoint x: 295, endPoint y: 198, distance: 83.1
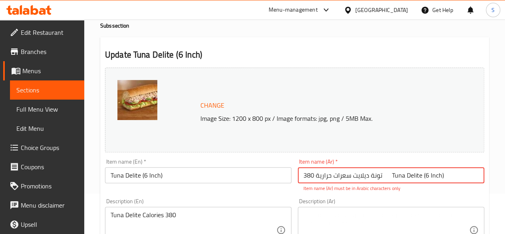
drag, startPoint x: 387, startPoint y: 175, endPoint x: 450, endPoint y: 170, distance: 63.3
click at [450, 170] on input "تونة ديلايت سعرات حرارية 380 Tuna Delite (6 Inch)" at bounding box center [391, 175] width 186 height 16
paste input "تونة ديلايت (6 بوصات)"
drag, startPoint x: 387, startPoint y: 174, endPoint x: 468, endPoint y: 179, distance: 80.8
click at [468, 179] on input "تونة ديلايت سعرات حرارية 380 تونة ديلايت (6 بوصات)" at bounding box center [391, 175] width 186 height 16
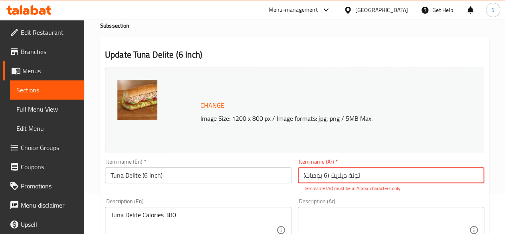
type input "تونة ديلايت (6 بوصات)"
click at [343, 221] on textarea at bounding box center [386, 230] width 166 height 38
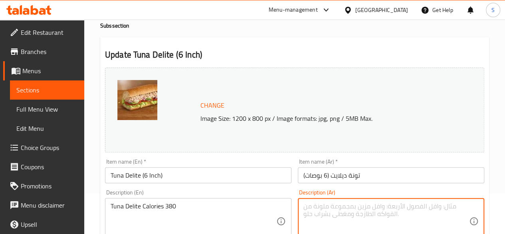
paste textarea "تونة ديلايت سعرات حرارية 380"
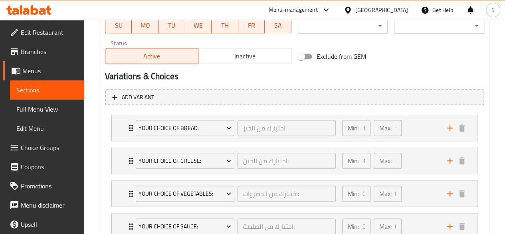
scroll to position [517, 0]
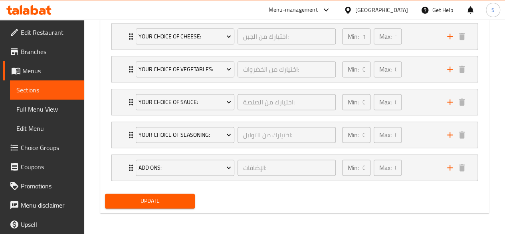
type textarea "تونة ديلايت سعرات حرارية 380"
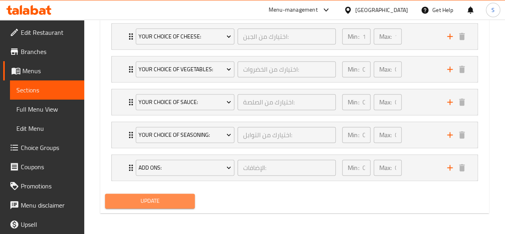
click at [149, 196] on span "Update" at bounding box center [149, 201] width 77 height 10
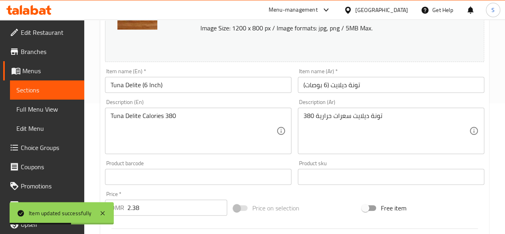
scroll to position [0, 0]
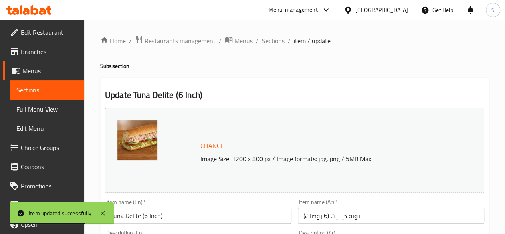
click at [267, 41] on span "Sections" at bounding box center [273, 41] width 23 height 10
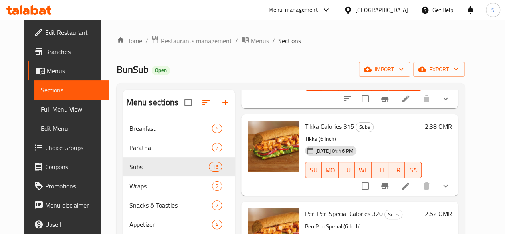
scroll to position [362, 0]
click at [409, 188] on icon at bounding box center [405, 185] width 7 height 7
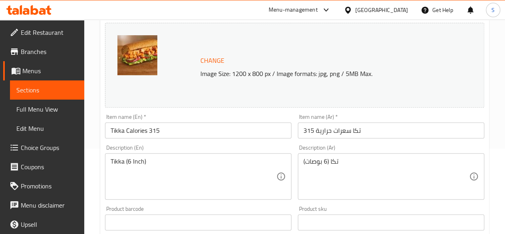
scroll to position [86, 0]
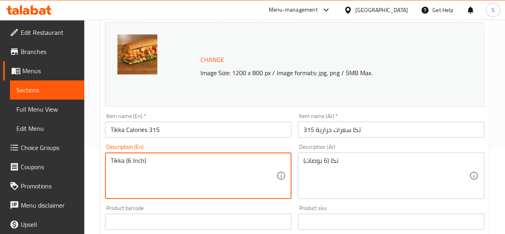
drag, startPoint x: 181, startPoint y: 160, endPoint x: 65, endPoint y: 172, distance: 116.0
click at [183, 134] on input "Tikka Calories 315" at bounding box center [198, 129] width 186 height 16
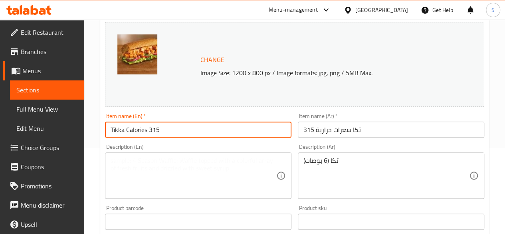
paste input "Tikka (6 Inch)"
drag, startPoint x: 176, startPoint y: 131, endPoint x: 105, endPoint y: 115, distance: 72.0
click at [105, 115] on div "Item name (En)   * Tikka Calories 315 Tikka (6 Inch) Item name (En) *" at bounding box center [198, 125] width 186 height 24
type input "Tikka (6 Inch)"
click at [122, 163] on textarea at bounding box center [194, 175] width 166 height 38
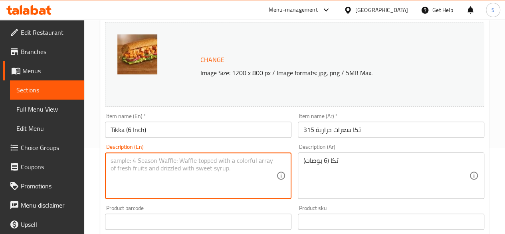
paste textarea "Tikka Calories 315"
type textarea "Tikka Calories 315"
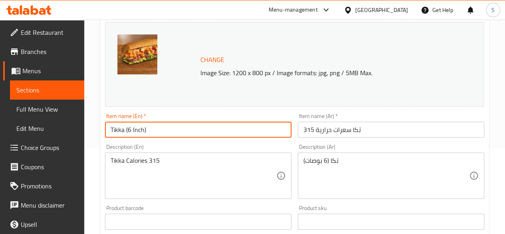
drag, startPoint x: 179, startPoint y: 136, endPoint x: 101, endPoint y: 132, distance: 77.6
click at [102, 132] on div "Item name (En)   * Tikka (6 Inch) Item name (En) *" at bounding box center [198, 125] width 193 height 31
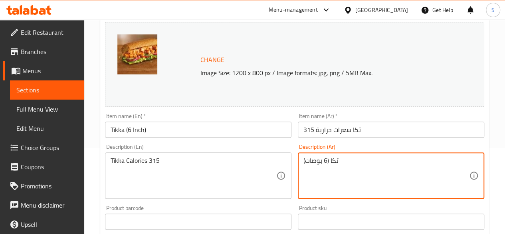
drag, startPoint x: 351, startPoint y: 161, endPoint x: 294, endPoint y: 159, distance: 56.7
click at [383, 127] on input "تكا سعرات حرارية 315" at bounding box center [391, 129] width 186 height 16
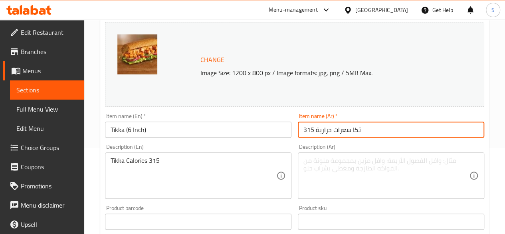
paste input "تكا (6 بوصات)"
drag, startPoint x: 368, startPoint y: 128, endPoint x: 431, endPoint y: 129, distance: 62.7
click at [431, 129] on input "تكا سعرات حرارية 315 تكا (6 بوصات)" at bounding box center [391, 129] width 186 height 16
type input "تكا (6 بوصات)"
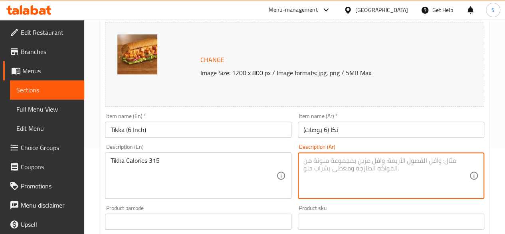
click at [334, 162] on textarea at bounding box center [386, 175] width 166 height 38
paste textarea "تكا سعرات حرارية 315"
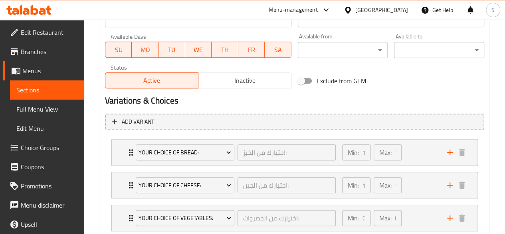
scroll to position [517, 0]
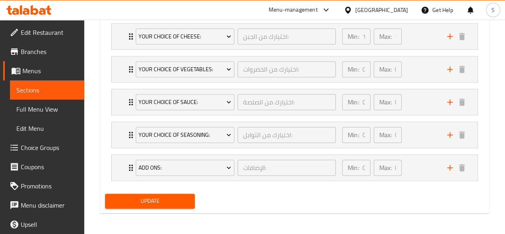
type textarea "تكا سعرات حرارية 315"
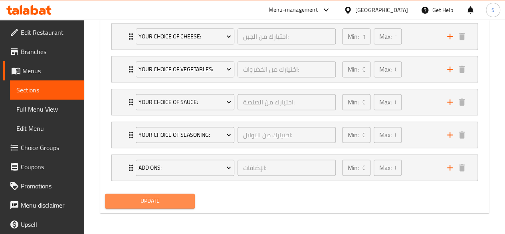
click at [160, 196] on span "Update" at bounding box center [149, 201] width 77 height 10
click at [158, 202] on span "Update" at bounding box center [149, 201] width 77 height 10
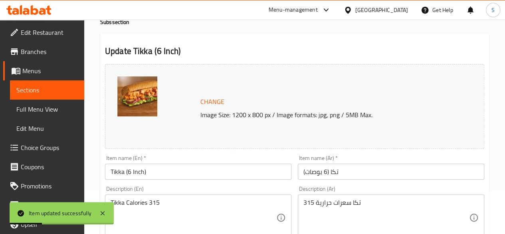
scroll to position [0, 0]
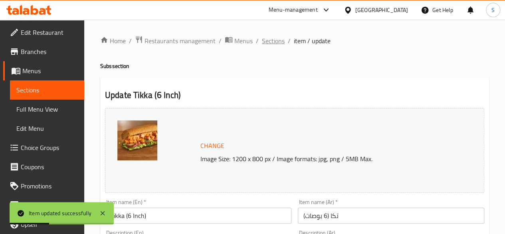
click at [271, 40] on span "Sections" at bounding box center [273, 41] width 23 height 10
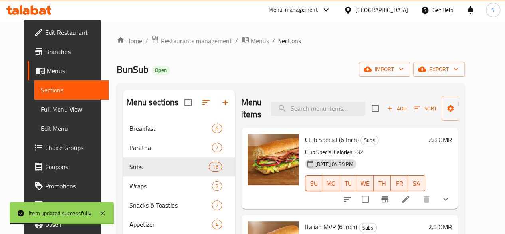
click at [278, 40] on span "Sections" at bounding box center [289, 41] width 23 height 10
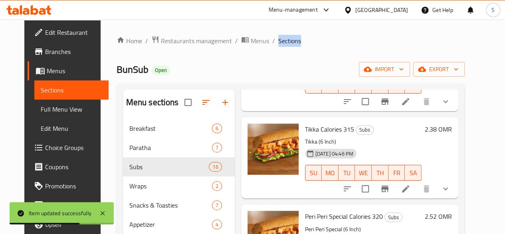
scroll to position [359, 0]
click at [410, 188] on icon at bounding box center [406, 189] width 10 height 10
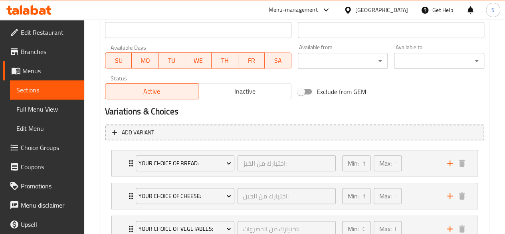
scroll to position [517, 0]
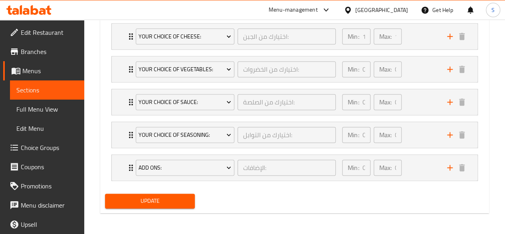
click at [139, 196] on span "Update" at bounding box center [149, 201] width 77 height 10
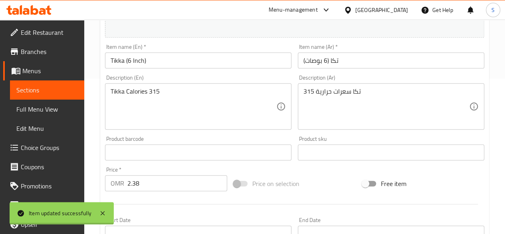
scroll to position [0, 0]
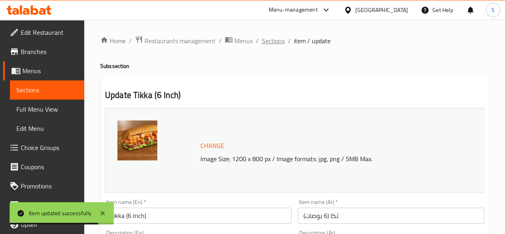
click at [268, 44] on span "Sections" at bounding box center [273, 41] width 23 height 10
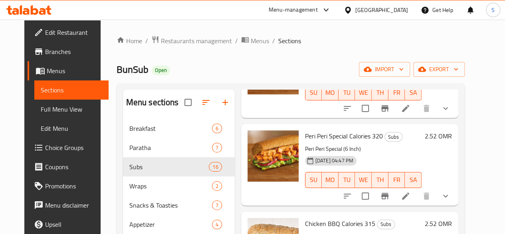
scroll to position [440, 0]
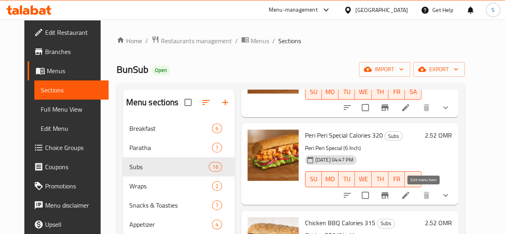
click at [409, 194] on icon at bounding box center [405, 194] width 7 height 7
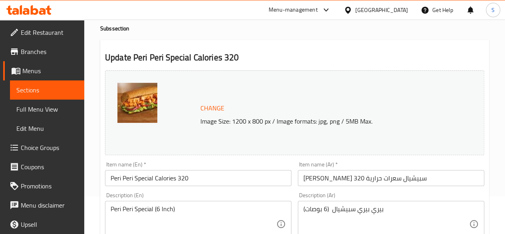
scroll to position [38, 0]
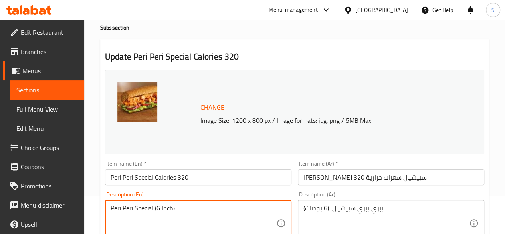
drag, startPoint x: 191, startPoint y: 206, endPoint x: 72, endPoint y: 214, distance: 119.6
click at [205, 180] on input "Peri Peri Special Calories 320" at bounding box center [198, 177] width 186 height 16
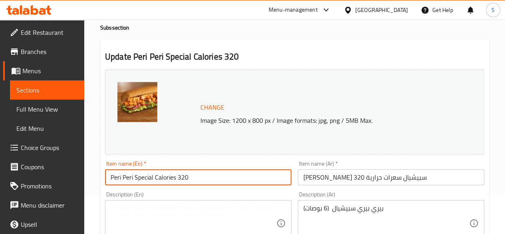
paste input "Peri Peri Special (6 Inch)"
drag, startPoint x: 195, startPoint y: 179, endPoint x: 91, endPoint y: 176, distance: 103.8
type input "Peri Peri Special (6 Inch)"
click at [108, 205] on div "Description (En)" at bounding box center [198, 223] width 186 height 46
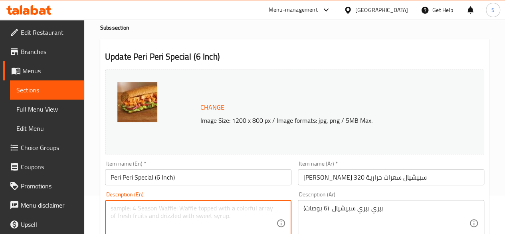
paste textarea "Peri Peri Special Calories 320"
type textarea "Peri Peri Special Calories 320"
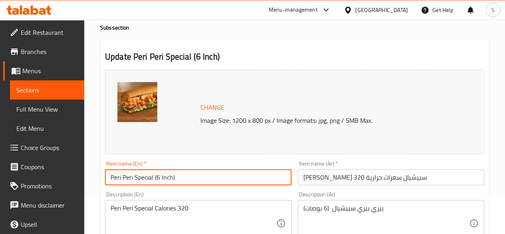
drag, startPoint x: 196, startPoint y: 177, endPoint x: 88, endPoint y: 180, distance: 107.4
type input "Peri Peri Special (6 Inch)"
click at [192, 178] on input "Peri Peri Special (6 Inch)" at bounding box center [198, 177] width 186 height 16
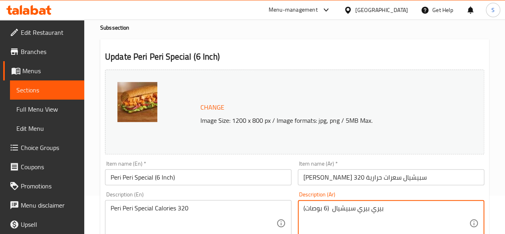
drag, startPoint x: 391, startPoint y: 209, endPoint x: 285, endPoint y: 209, distance: 106.2
click at [436, 182] on input "بيري بيري سبيشيال سعرات حرارية 320" at bounding box center [391, 177] width 186 height 16
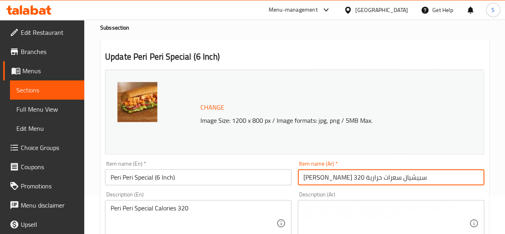
paste input "بيري بيري سبيشيال (6 بوصات)"
drag, startPoint x: 377, startPoint y: 178, endPoint x: 485, endPoint y: 178, distance: 108.6
click at [485, 178] on div "Item name (Ar)   * بيري بيري سبيشيال سعرات حرارية 320 بيري بيري سبيشيال (6 بوصا…" at bounding box center [391, 172] width 193 height 31
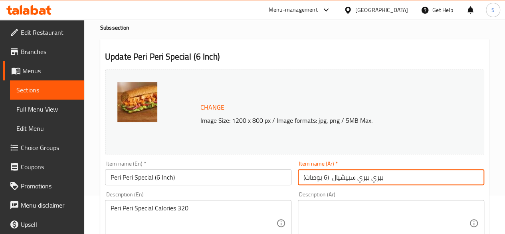
type input "بيري بيري سبيشيال (6 بوصات)"
click at [376, 217] on textarea at bounding box center [386, 223] width 166 height 38
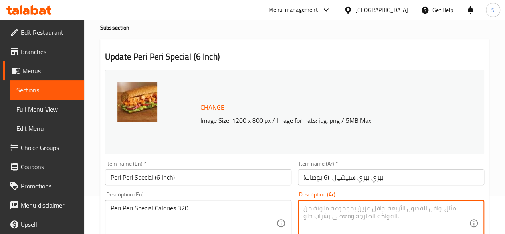
paste textarea "بيري بيري سبيشيال سعرات حرارية 320"
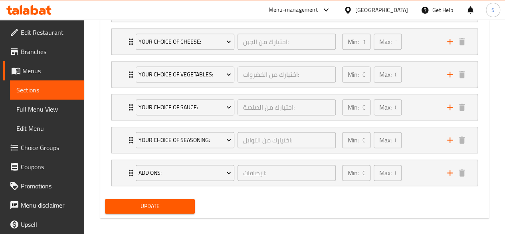
scroll to position [517, 0]
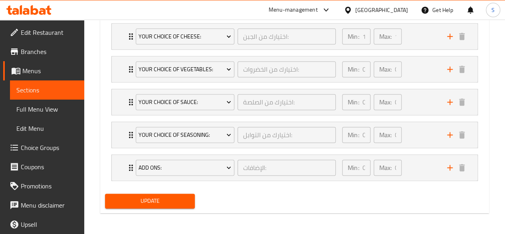
type textarea "بيري بيري سبيشيال سعرات حرارية 320"
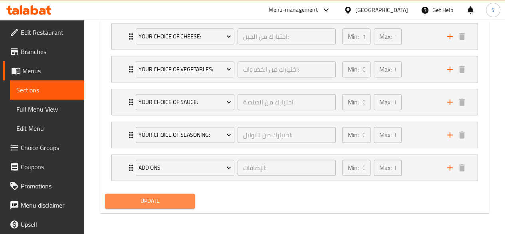
click at [151, 202] on span "Update" at bounding box center [149, 201] width 77 height 10
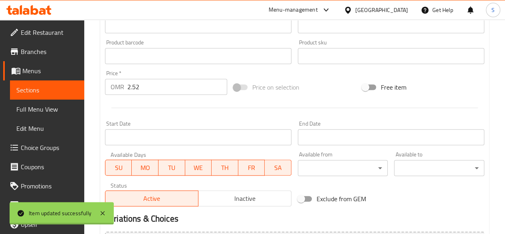
scroll to position [0, 0]
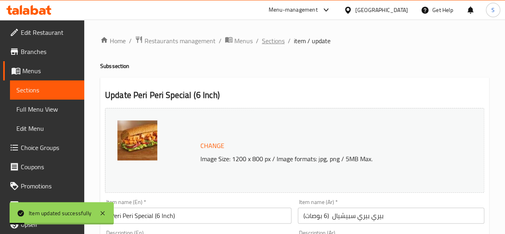
click at [269, 45] on span "Sections" at bounding box center [273, 41] width 23 height 10
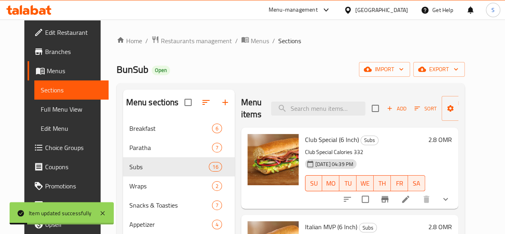
click at [278, 45] on span "Sections" at bounding box center [289, 41] width 23 height 10
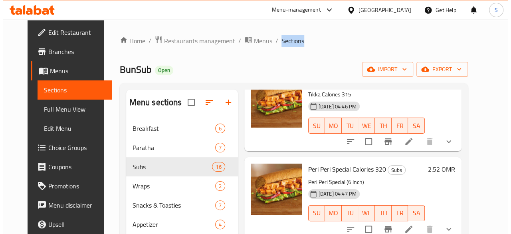
scroll to position [458, 0]
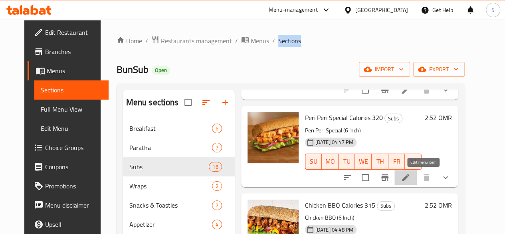
click at [410, 176] on icon at bounding box center [406, 177] width 10 height 10
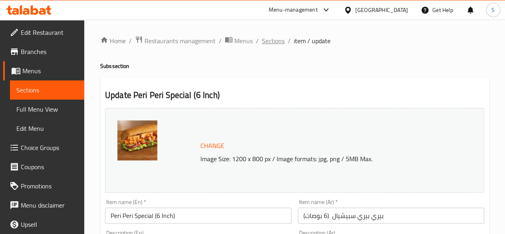
click at [280, 43] on span "Sections" at bounding box center [273, 41] width 23 height 10
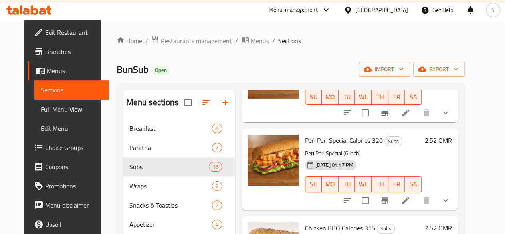
scroll to position [437, 0]
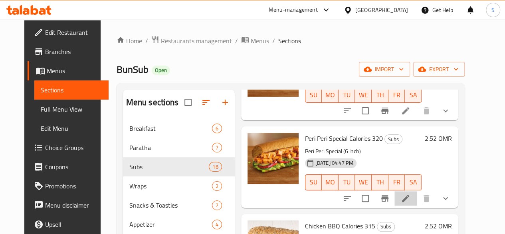
click at [417, 198] on li at bounding box center [405, 198] width 22 height 14
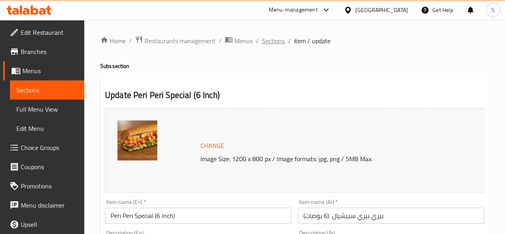
click at [276, 39] on span "Sections" at bounding box center [273, 41] width 23 height 10
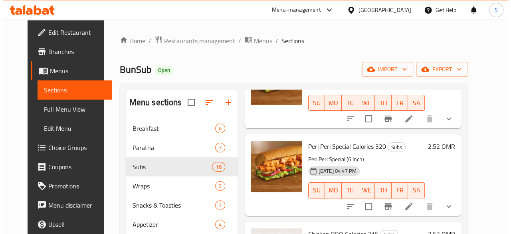
scroll to position [434, 0]
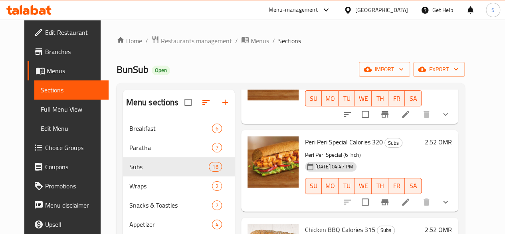
click at [410, 204] on icon at bounding box center [406, 202] width 10 height 10
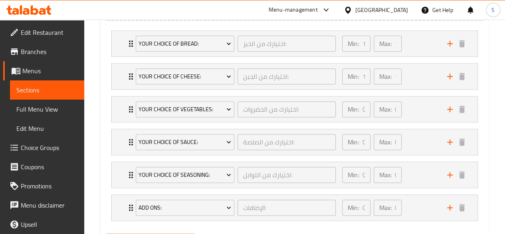
scroll to position [517, 0]
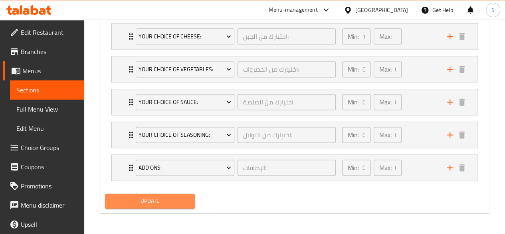
click at [131, 201] on span "Update" at bounding box center [149, 201] width 77 height 10
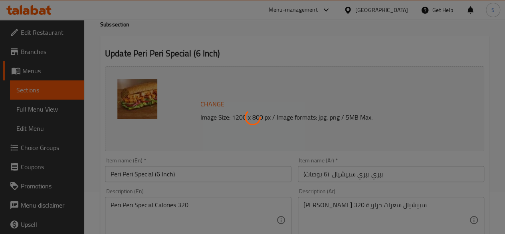
scroll to position [0, 0]
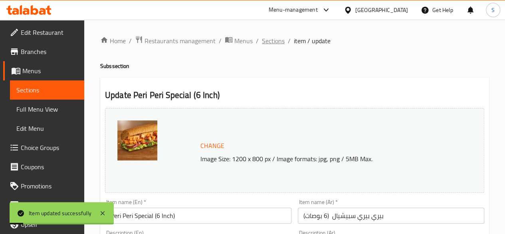
click at [269, 42] on span "Sections" at bounding box center [273, 41] width 23 height 10
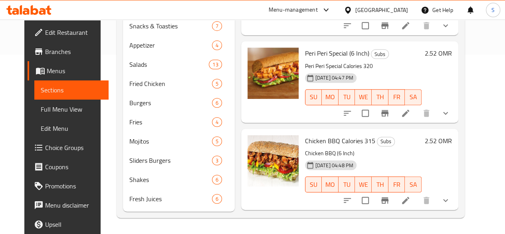
scroll to position [343, 0]
click at [410, 195] on icon at bounding box center [406, 200] width 10 height 10
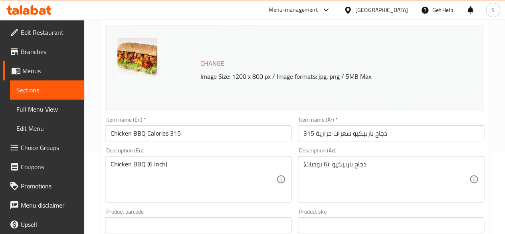
scroll to position [84, 0]
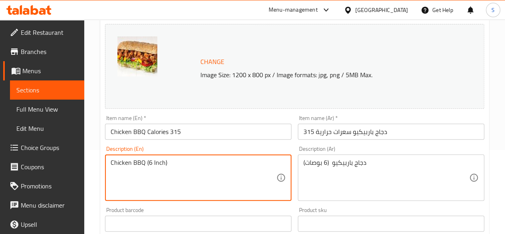
drag, startPoint x: 189, startPoint y: 162, endPoint x: 82, endPoint y: 170, distance: 107.6
click at [210, 138] on input "Chicken BBQ Calories 315" at bounding box center [198, 131] width 186 height 16
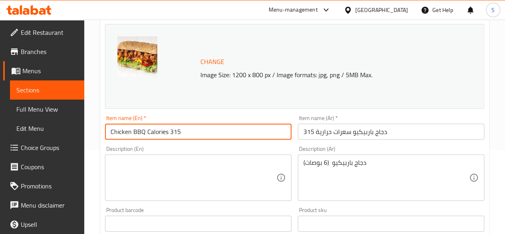
paste input "Chicken BBQ (6 Inch)"
drag, startPoint x: 180, startPoint y: 133, endPoint x: 99, endPoint y: 135, distance: 81.1
type input "Chicken BBQ (6 Inch)"
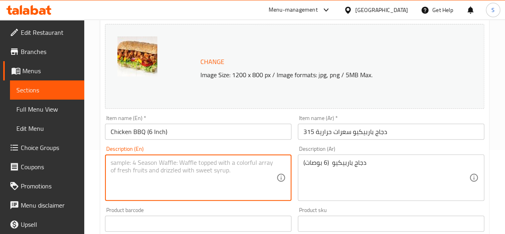
click at [126, 166] on textarea at bounding box center [194, 177] width 166 height 38
paste textarea "Chicken BBQ Calories 315"
type textarea "Chicken BBQ Calories 315"
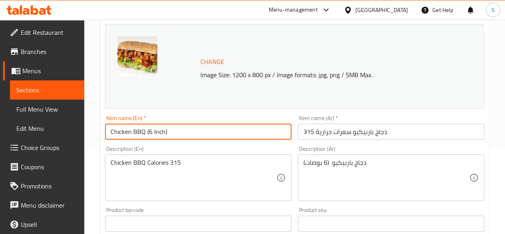
click at [111, 134] on input "Chicken BBQ (6 Inch)" at bounding box center [198, 131] width 186 height 16
click at [115, 134] on input "Chicken BBQ (6 Inch)" at bounding box center [198, 131] width 186 height 16
type input "Chicken BBQ (6 Inch)"
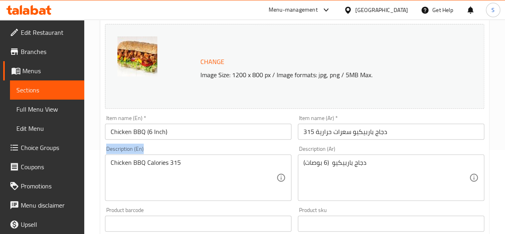
drag, startPoint x: 207, startPoint y: 158, endPoint x: 94, endPoint y: 156, distance: 112.6
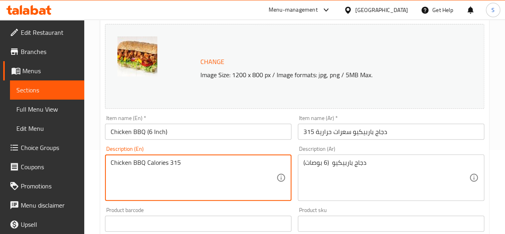
drag, startPoint x: 197, startPoint y: 166, endPoint x: 111, endPoint y: 163, distance: 86.3
click at [111, 163] on textarea "Chicken BBQ Calories 315" at bounding box center [194, 177] width 166 height 38
type textarea "Chicken BBQ Calories 315"
click at [243, 156] on div "Chicken BBQ Calories 315 Description (En)" at bounding box center [198, 177] width 186 height 46
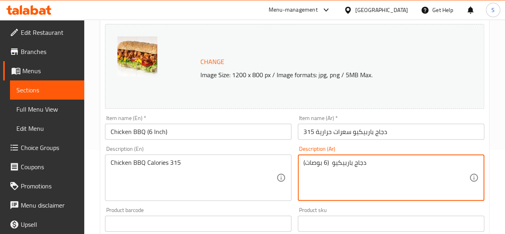
drag, startPoint x: 377, startPoint y: 166, endPoint x: 299, endPoint y: 163, distance: 78.3
click at [299, 163] on div "دجاج باربيكيو (6 بوصات) Description (Ar)" at bounding box center [391, 177] width 186 height 46
click at [435, 132] on input "دجاج باربيكيو سعرات حرارية 315" at bounding box center [391, 131] width 186 height 16
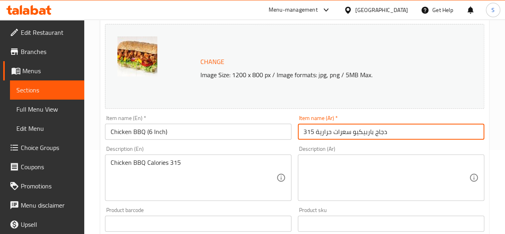
click at [435, 132] on input "دجاج باربيكيو سعرات حرارية 315" at bounding box center [391, 131] width 186 height 16
paste input "دجاج باربيكيو (6 بوصات)"
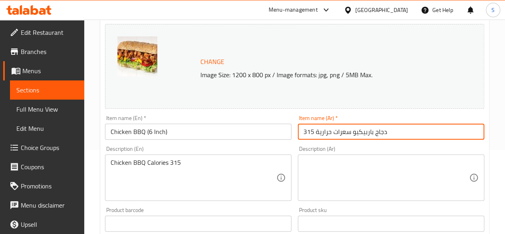
paste input "دجاج باربيكيو (6 بوصات)"
drag, startPoint x: 393, startPoint y: 132, endPoint x: 491, endPoint y: 136, distance: 98.3
type input "دجاج باربيكيو (6 بوصات)"
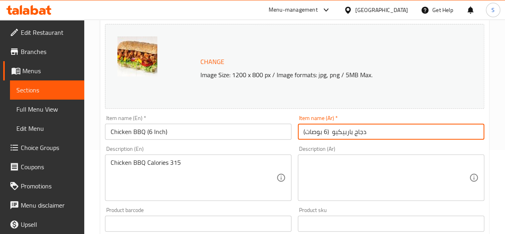
click at [354, 168] on textarea at bounding box center [386, 177] width 166 height 38
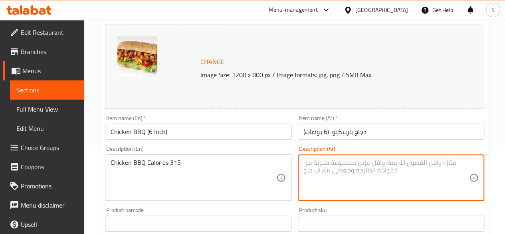
paste textarea "دجاج باربيكيو سعرات حرارية 315"
type textarea "دجاج باربيكيو سعرات حرارية 315"
click at [329, 132] on input "دجاج باربيكيو (6 بوصات)" at bounding box center [391, 131] width 186 height 16
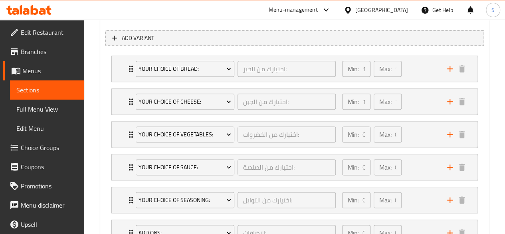
scroll to position [517, 0]
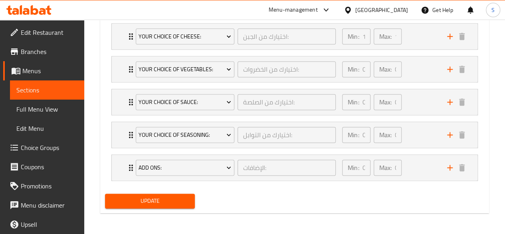
type input "دجاج باربيكيو (6 بوصات)"
click at [169, 203] on span "Update" at bounding box center [149, 201] width 77 height 10
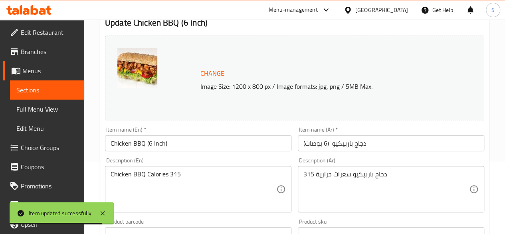
scroll to position [0, 0]
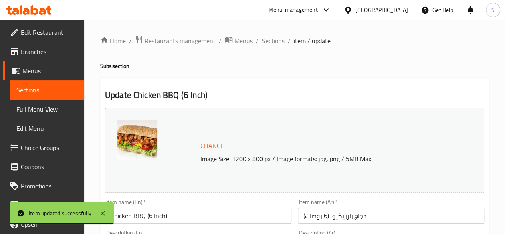
click at [265, 40] on span "Sections" at bounding box center [273, 41] width 23 height 10
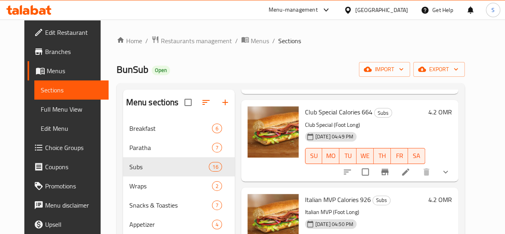
scroll to position [638, 0]
click at [409, 172] on icon at bounding box center [405, 171] width 7 height 7
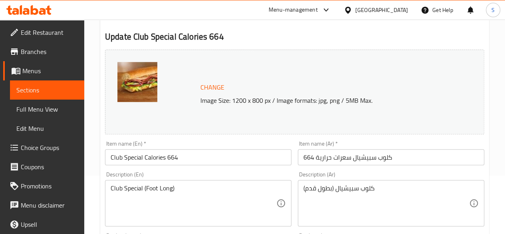
scroll to position [59, 0]
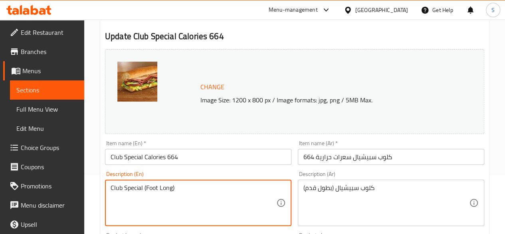
drag, startPoint x: 190, startPoint y: 188, endPoint x: 101, endPoint y: 194, distance: 89.6
click at [186, 163] on input "Club Special Calories 664" at bounding box center [198, 157] width 186 height 16
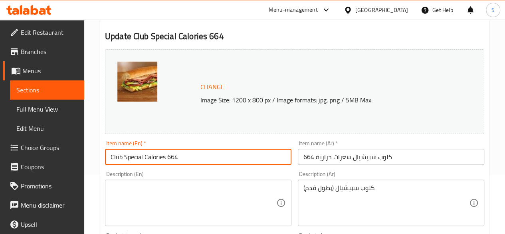
paste input "Club Special (Foot Long)"
drag, startPoint x: 191, startPoint y: 156, endPoint x: 105, endPoint y: 154, distance: 86.3
click at [105, 154] on div "Item name (En)   * Club Special Calories 664 Club Special (Foot Long) Item name…" at bounding box center [198, 152] width 193 height 31
type input "Club Special (Foot Long)"
click at [145, 198] on textarea at bounding box center [194, 203] width 166 height 38
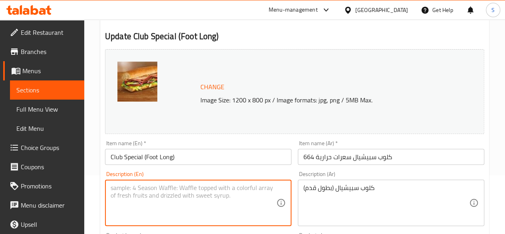
click at [208, 156] on input "Club Special (Foot Long)" at bounding box center [198, 157] width 186 height 16
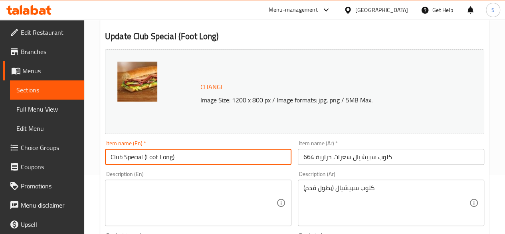
click at [149, 185] on textarea at bounding box center [194, 203] width 166 height 38
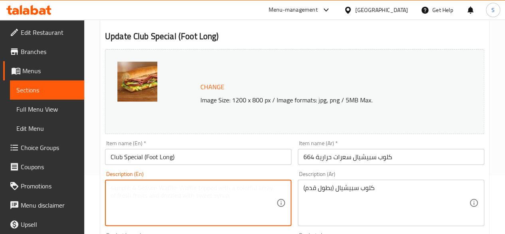
paste textarea "Club Special Calories 664"
type textarea "Club Special Calories 664"
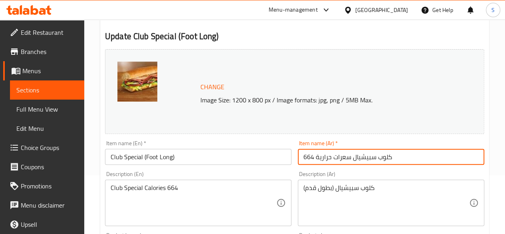
drag, startPoint x: 408, startPoint y: 157, endPoint x: 310, endPoint y: 153, distance: 97.9
click at [310, 153] on input "كلوب سبيشيال سعرات حرارية 664" at bounding box center [391, 157] width 186 height 16
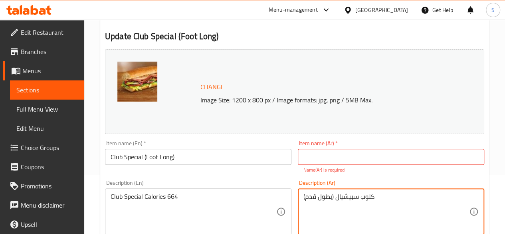
paste textarea "كلوب سبيشيال سعرات حرارية 664"
drag, startPoint x: 379, startPoint y: 196, endPoint x: 451, endPoint y: 200, distance: 72.0
click at [451, 200] on textarea "كلوب سبيشيال (بطول قدم) كلوب سبيشيال سعرات حرارية 664" at bounding box center [386, 211] width 166 height 38
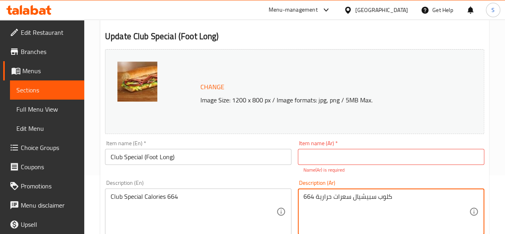
type textarea "كلوب سبيشيال سعرات حرارية 664"
click at [344, 160] on input "text" at bounding box center [391, 157] width 186 height 16
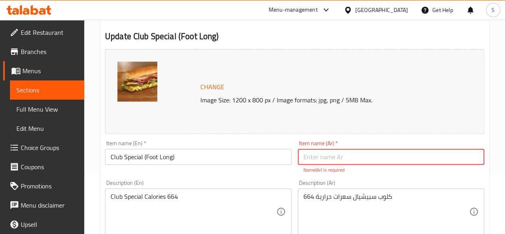
paste input "كلوب سبيشيال (بطول قدم)"
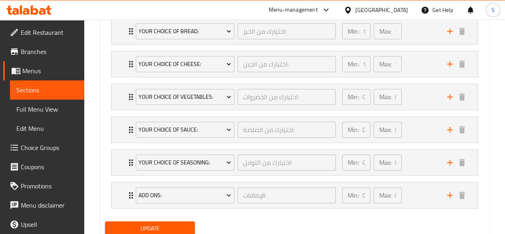
scroll to position [526, 0]
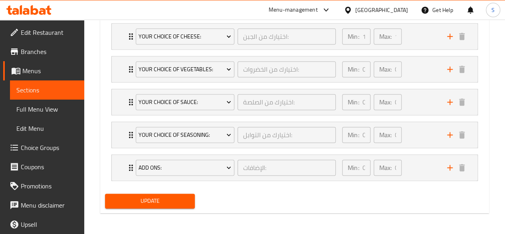
type input "كلوب سبيشيال (بطول قدم)"
click at [166, 197] on span "Update" at bounding box center [149, 201] width 77 height 10
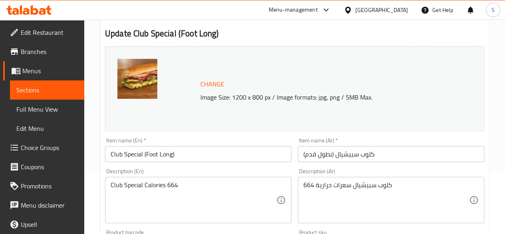
scroll to position [0, 0]
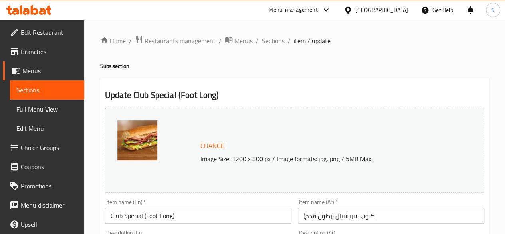
click at [272, 41] on span "Sections" at bounding box center [273, 41] width 23 height 10
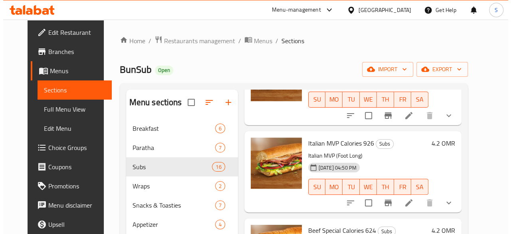
scroll to position [695, 0]
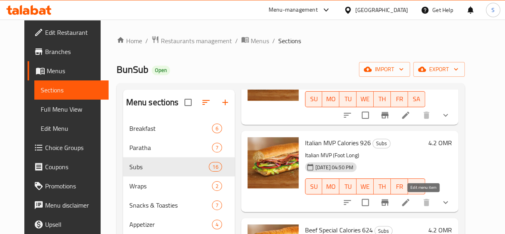
click at [410, 202] on icon at bounding box center [406, 202] width 10 height 10
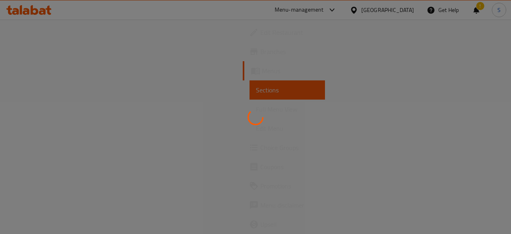
click at [343, 71] on div at bounding box center [255, 117] width 511 height 234
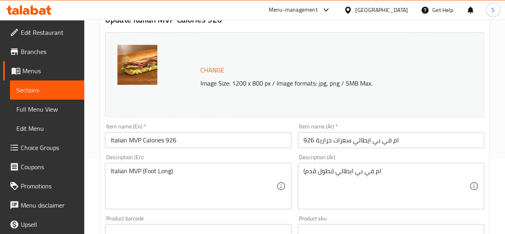
scroll to position [76, 0]
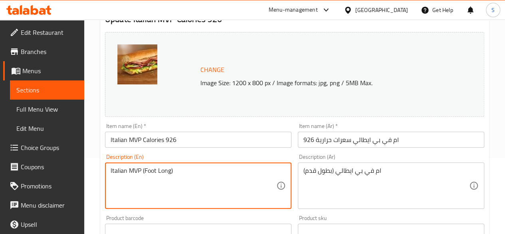
drag, startPoint x: 180, startPoint y: 169, endPoint x: 105, endPoint y: 170, distance: 74.7
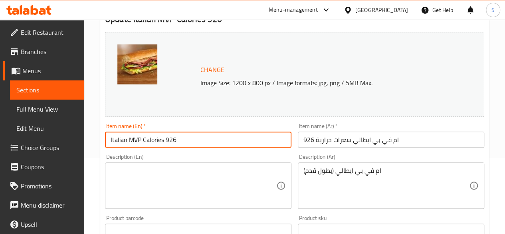
drag, startPoint x: 192, startPoint y: 137, endPoint x: 34, endPoint y: 135, distance: 158.9
click at [200, 143] on input "Italian MVP Calories 926" at bounding box center [198, 139] width 186 height 16
paste input "Italian MVP (Foot Long)"
drag, startPoint x: 190, startPoint y: 139, endPoint x: 93, endPoint y: 137, distance: 97.0
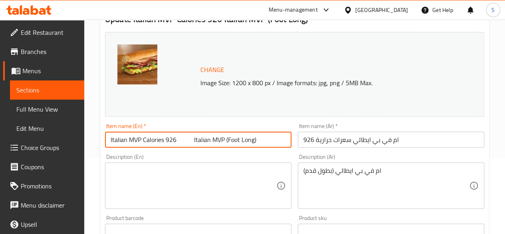
type input "Italian MVP (Foot Long)"
click at [134, 181] on textarea at bounding box center [194, 185] width 166 height 38
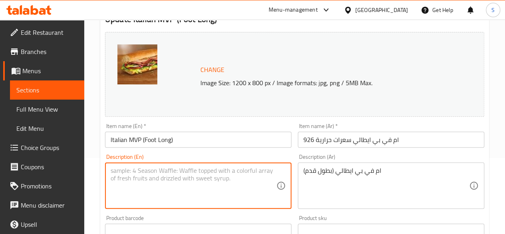
paste textarea "Italian MVP Calories 926"
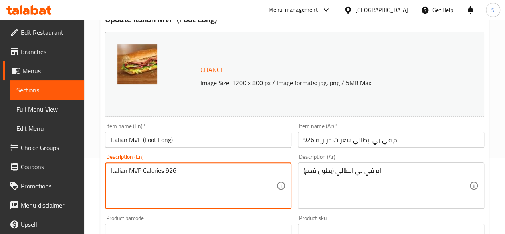
type textarea "Italian MVP Calories 926"
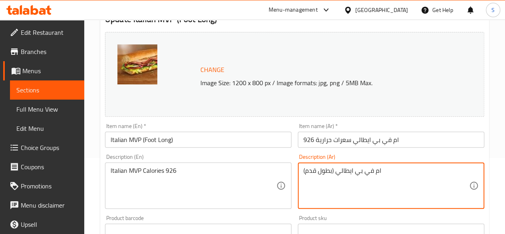
drag, startPoint x: 391, startPoint y: 171, endPoint x: 300, endPoint y: 170, distance: 91.0
click at [422, 136] on input "ام في بي ايطالي سعرات حرارية 926" at bounding box center [391, 139] width 186 height 16
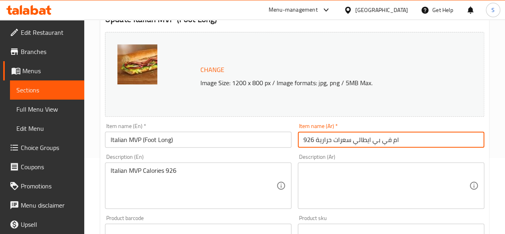
paste input "ام في بي ايطالي (بطول قدم)"
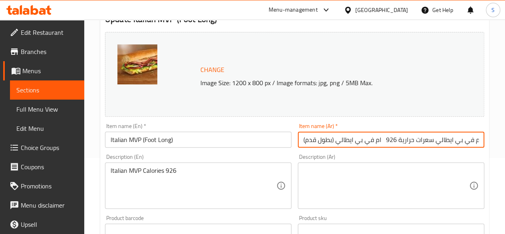
drag, startPoint x: 382, startPoint y: 139, endPoint x: 479, endPoint y: 130, distance: 97.4
click at [479, 130] on div "Item name (Ar)   * ام في بي ايطالي سعرات حرارية 926 ام في بي ايطالي (بطول قدم) …" at bounding box center [391, 135] width 186 height 24
type input "ام في بي ايطالي (بطول قدم)"
click at [336, 177] on textarea at bounding box center [386, 185] width 166 height 38
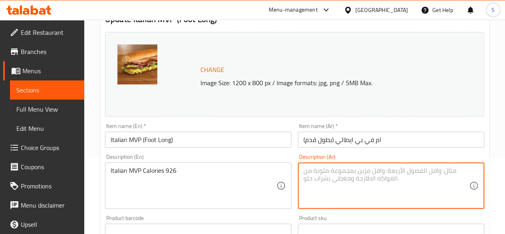
paste textarea "ام في بي ايطالي سعرات حرارية 926"
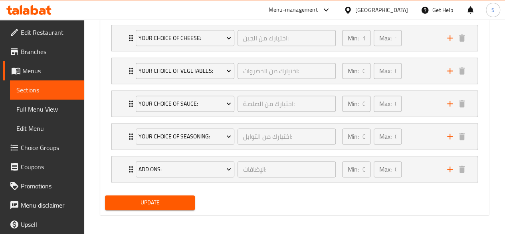
scroll to position [517, 0]
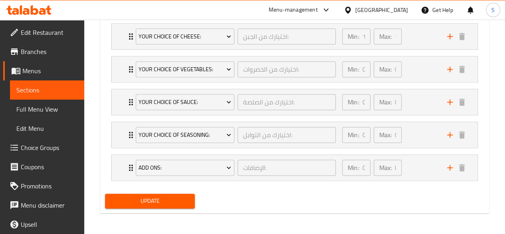
type textarea "ام في بي ايطالي سعرات حرارية 926"
click at [164, 202] on span "Update" at bounding box center [149, 201] width 77 height 10
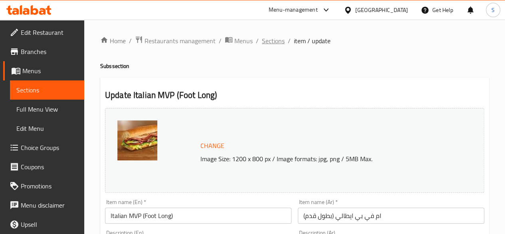
click at [270, 42] on span "Sections" at bounding box center [273, 41] width 23 height 10
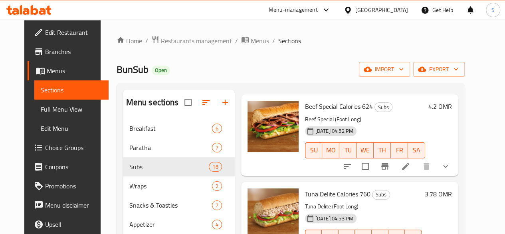
scroll to position [818, 0]
click at [410, 163] on icon at bounding box center [406, 166] width 10 height 10
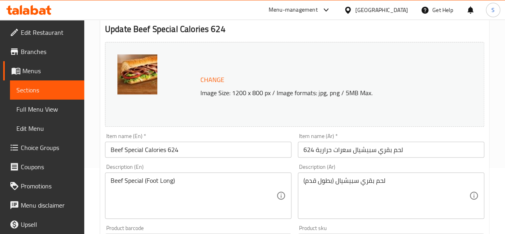
scroll to position [67, 0]
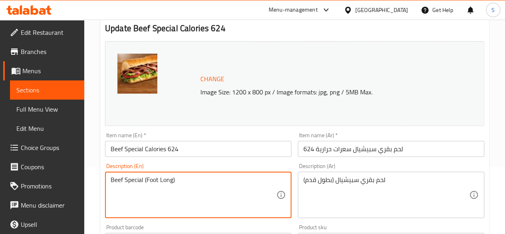
drag, startPoint x: 180, startPoint y: 177, endPoint x: 97, endPoint y: 178, distance: 83.5
click at [184, 151] on input "Beef Special Calories 624" at bounding box center [198, 149] width 186 height 16
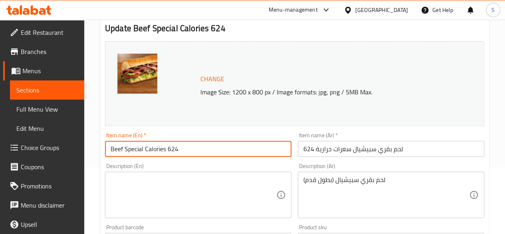
paste input "Beef Special (Foot Long)"
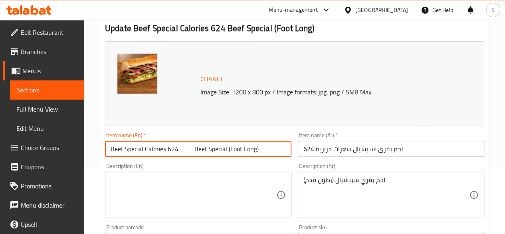
drag, startPoint x: 193, startPoint y: 149, endPoint x: 115, endPoint y: 148, distance: 77.9
click at [115, 148] on input "Beef Special Calories 624 Beef Special (Foot Long)" at bounding box center [198, 149] width 186 height 16
drag, startPoint x: 190, startPoint y: 151, endPoint x: 79, endPoint y: 151, distance: 111.0
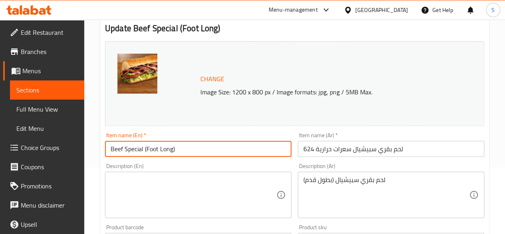
type input "Beef Special (Foot Long)"
click at [132, 178] on textarea at bounding box center [194, 195] width 166 height 38
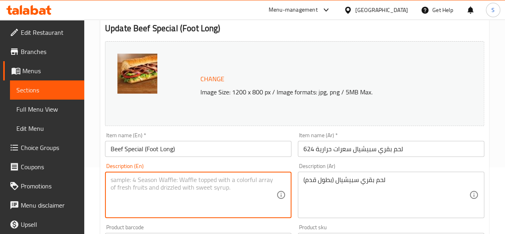
paste textarea "Beef Special Calories 624"
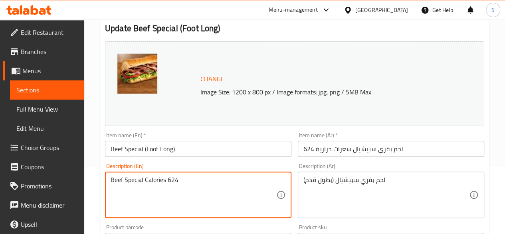
type textarea "Beef Special Calories 624"
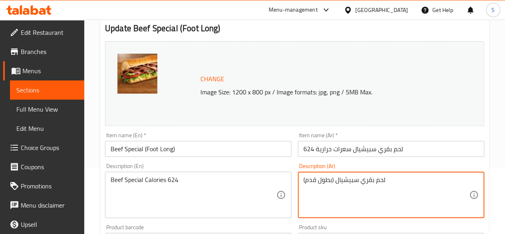
drag, startPoint x: 391, startPoint y: 182, endPoint x: 302, endPoint y: 183, distance: 89.0
click at [420, 146] on input "لحم بقري سبيشيال سعرات حرارية 624" at bounding box center [391, 149] width 186 height 16
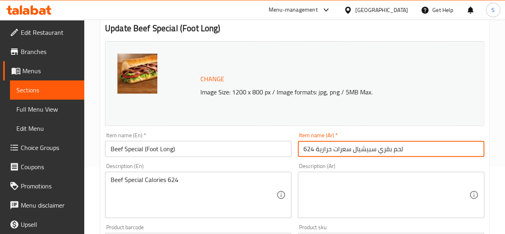
paste input "لحم بقري سبيشيال (بطول قدم)"
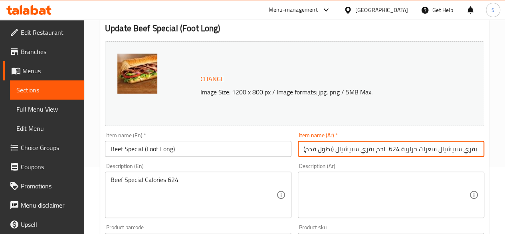
scroll to position [0, 9]
click at [378, 149] on input "لحم بقري سبيشيال سعرات حرارية 624 لحم بقري سبيشيال (بطول قدم)" at bounding box center [391, 149] width 186 height 16
drag, startPoint x: 378, startPoint y: 149, endPoint x: 483, endPoint y: 144, distance: 104.7
click at [483, 144] on input "لحم بقري سبيشيال سعرات حرارية 624 لحم بقري سبيشيال (بطول قدم)" at bounding box center [391, 149] width 186 height 16
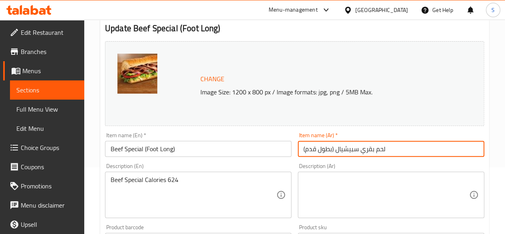
type input "لحم بقري سبيشيال (بطول قدم)"
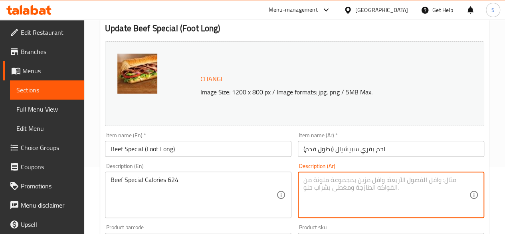
click at [334, 176] on textarea at bounding box center [386, 195] width 166 height 38
paste textarea "لحم بقري سبيشيال سعرات حرارية 624"
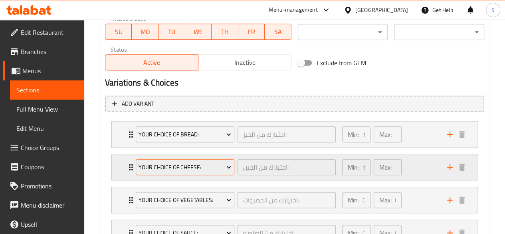
scroll to position [517, 0]
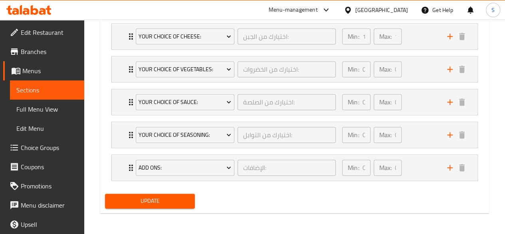
type textarea "لحم بقري سبيشيال سعرات حرارية 624"
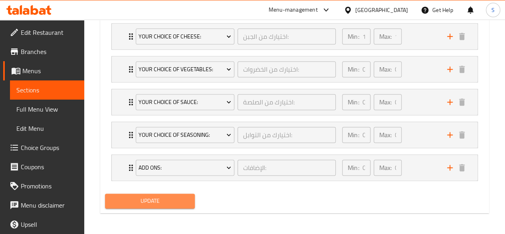
click at [146, 201] on span "Update" at bounding box center [149, 201] width 77 height 10
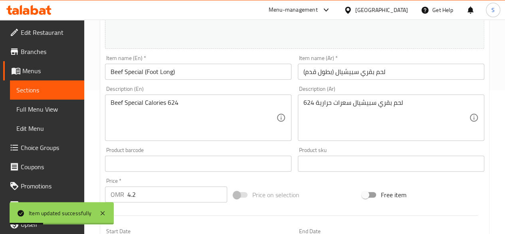
scroll to position [0, 0]
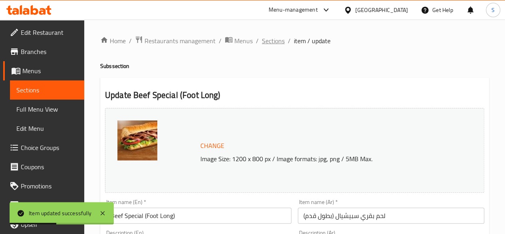
click at [268, 40] on span "Sections" at bounding box center [273, 41] width 23 height 10
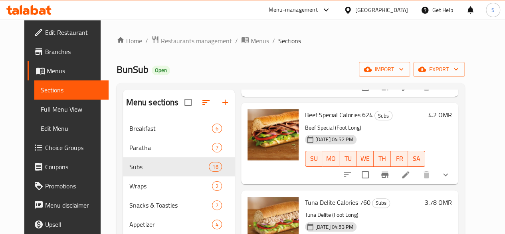
scroll to position [810, 0]
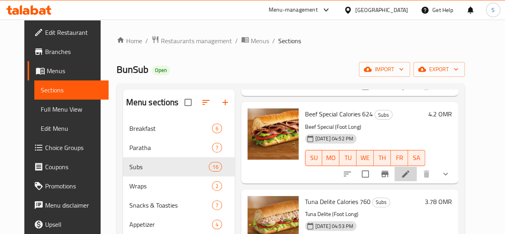
click at [417, 177] on li at bounding box center [405, 173] width 22 height 14
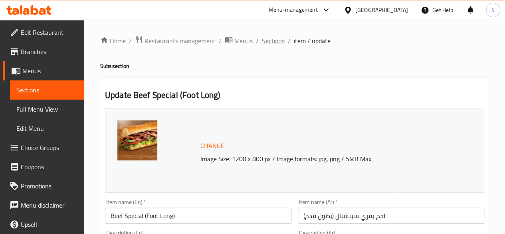
click at [271, 43] on span "Sections" at bounding box center [273, 41] width 23 height 10
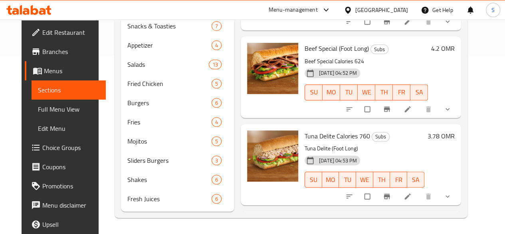
scroll to position [695, 0]
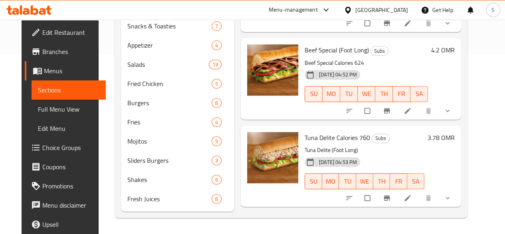
click at [410, 195] on icon at bounding box center [407, 198] width 6 height 6
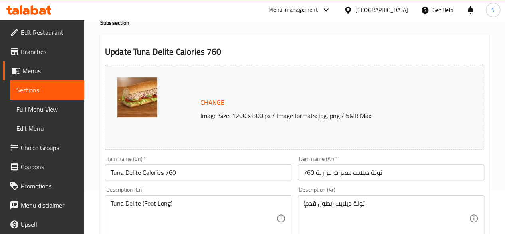
scroll to position [44, 0]
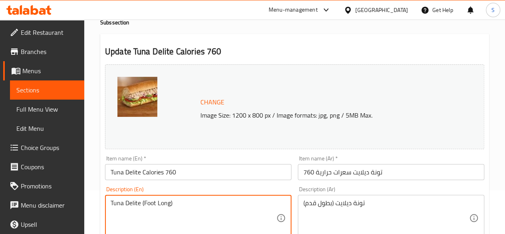
drag, startPoint x: 176, startPoint y: 208, endPoint x: 90, endPoint y: 201, distance: 86.1
click at [201, 166] on input "Tuna Delite Calories 760" at bounding box center [198, 172] width 186 height 16
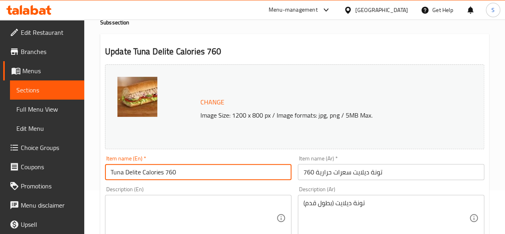
paste input "Tuna Delite (Foot Long)"
drag, startPoint x: 185, startPoint y: 173, endPoint x: 83, endPoint y: 167, distance: 102.8
type input "Tuna Delite (Foot Long)"
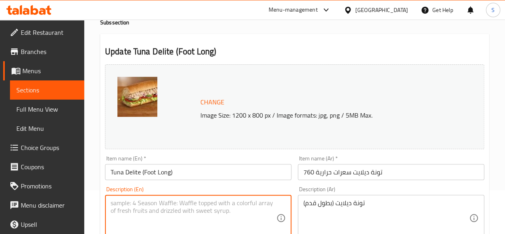
click at [120, 200] on textarea at bounding box center [194, 218] width 166 height 38
paste textarea "Tuna Delite Calories 760"
type textarea "Tuna Delite Calories 760"
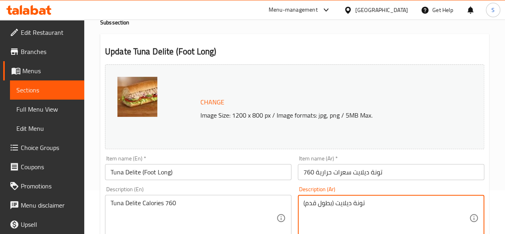
drag, startPoint x: 380, startPoint y: 202, endPoint x: 302, endPoint y: 196, distance: 78.9
click at [397, 177] on input "تونة ديلايت سعرات حرارية 760" at bounding box center [391, 172] width 186 height 16
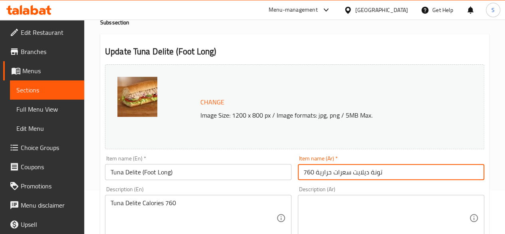
paste input "تونة ديلايت (بطول قدم)"
drag, startPoint x: 374, startPoint y: 174, endPoint x: 456, endPoint y: 173, distance: 82.2
click at [456, 173] on input "تونة ديلايت سعرات حرارية 760 تونة ديلايت (بطول قدم)" at bounding box center [391, 172] width 186 height 16
type input "تونة ديلايت (بطول قدم)"
click at [343, 208] on textarea at bounding box center [386, 218] width 166 height 38
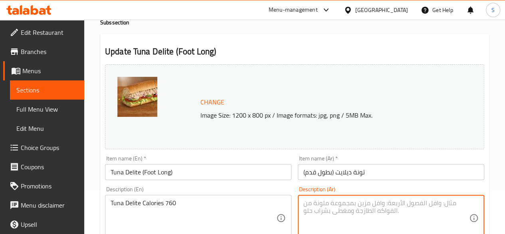
paste textarea "تونة ديلايت سعرات حرارية 760"
type textarea "تونة ديلايت سعرات حرارية 760"
click at [311, 170] on input "تونة ديلايت (بطول قدم)" at bounding box center [391, 172] width 186 height 16
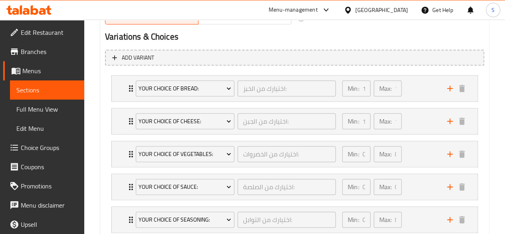
scroll to position [517, 0]
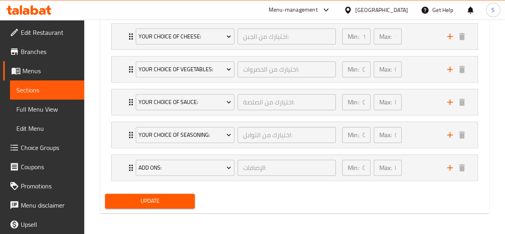
type input "تونة ديلايت (بطول قدم)"
click at [180, 196] on span "Update" at bounding box center [149, 201] width 77 height 10
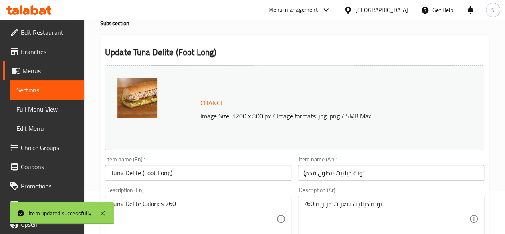
scroll to position [0, 0]
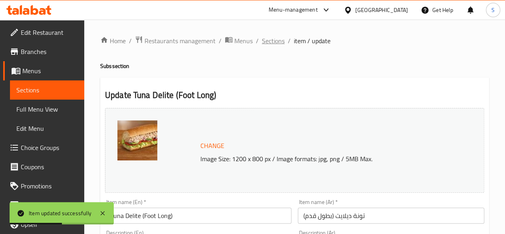
click at [269, 44] on span "Sections" at bounding box center [273, 41] width 23 height 10
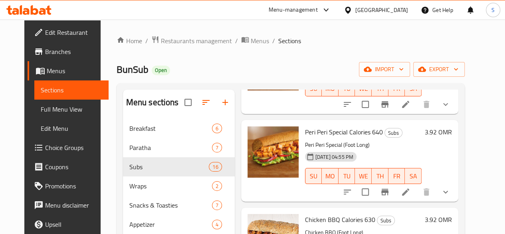
scroll to position [1060, 0]
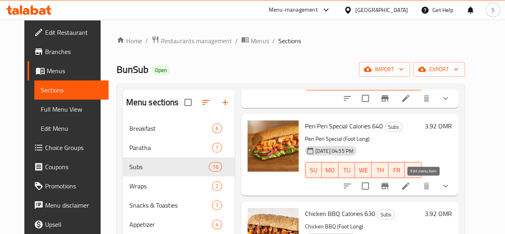
click at [410, 186] on icon at bounding box center [406, 186] width 10 height 10
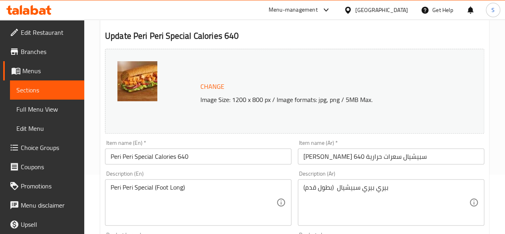
scroll to position [60, 0]
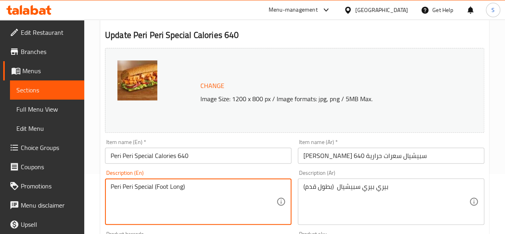
drag, startPoint x: 204, startPoint y: 190, endPoint x: 91, endPoint y: 183, distance: 113.2
click at [207, 155] on input "Peri Peri Special Calories 640" at bounding box center [198, 155] width 186 height 16
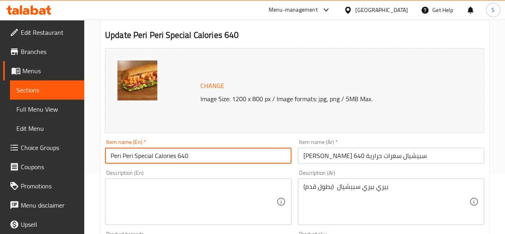
paste input "Peri Peri Special (Foot Long)"
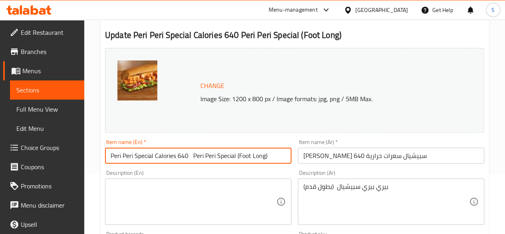
drag, startPoint x: 192, startPoint y: 155, endPoint x: 94, endPoint y: 150, distance: 97.9
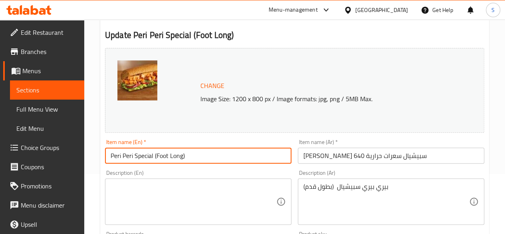
type input "Peri Peri Special (Foot Long)"
click at [149, 198] on textarea at bounding box center [194, 201] width 166 height 38
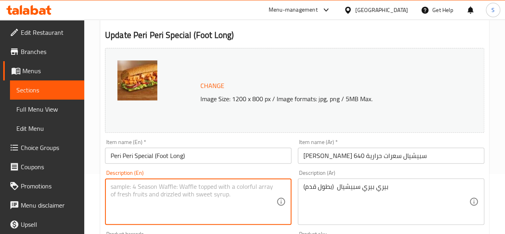
paste textarea "Peri Peri Special Calories 640"
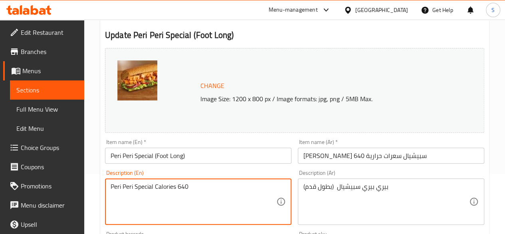
type textarea "Peri Peri Special Calories 640"
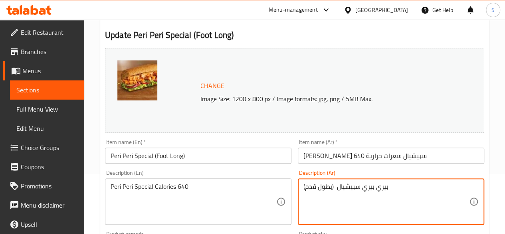
drag, startPoint x: 394, startPoint y: 191, endPoint x: 299, endPoint y: 183, distance: 96.1
click at [436, 162] on input "بيري بيري سبيشيال سعرات حرارية 640" at bounding box center [391, 155] width 186 height 16
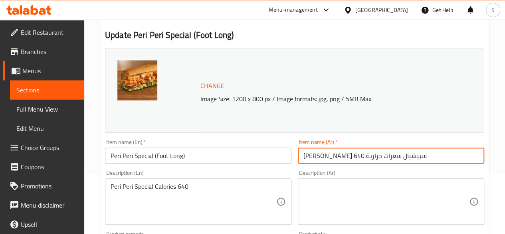
paste input "بيري بيري سبيشيال (بطول قدم)"
drag, startPoint x: 378, startPoint y: 158, endPoint x: 477, endPoint y: 156, distance: 98.2
click at [477, 156] on input "بيري بيري سبيشيال سعرات حرارية 640 بيري بيري سبيشيال (بطول قدم)" at bounding box center [391, 155] width 186 height 16
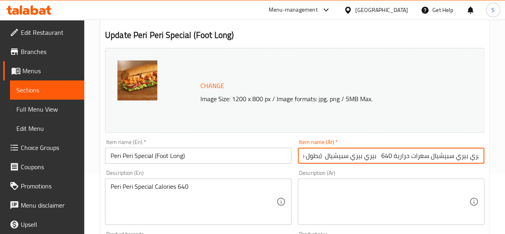
click at [416, 200] on textarea at bounding box center [386, 201] width 166 height 38
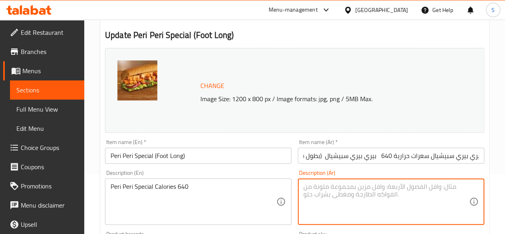
scroll to position [0, 0]
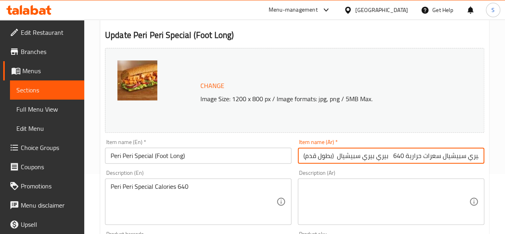
drag, startPoint x: 391, startPoint y: 153, endPoint x: 441, endPoint y: 158, distance: 50.1
click at [441, 158] on input "بيري بيري سبيشيال سعرات حرارية 640 بيري بيري سبيشيال (بطول قدم)" at bounding box center [391, 155] width 186 height 16
click at [390, 156] on input "بيري بيري سبيشيال سعرات حرارية 640 بيري بيري سبيشيال (بطول قدم)" at bounding box center [391, 155] width 186 height 16
drag, startPoint x: 390, startPoint y: 156, endPoint x: 479, endPoint y: 154, distance: 89.8
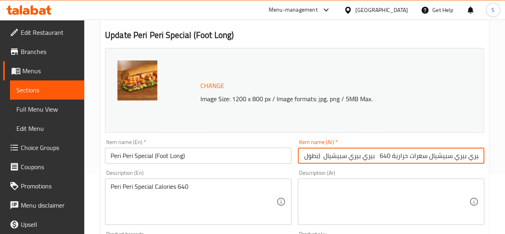
click at [479, 154] on input "بيري بيري سبيشيال سعرات حرارية 640 بيري بيري سبيشيال (بطول قدم)" at bounding box center [391, 155] width 186 height 16
type input "بيري بيري سبيشيال (بطول قدم)"
click at [347, 198] on textarea at bounding box center [386, 201] width 166 height 38
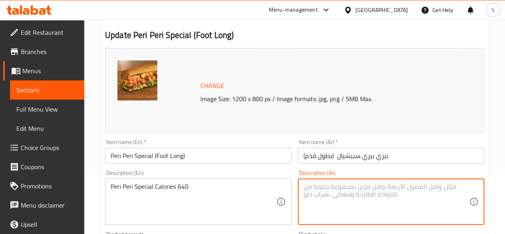
paste textarea "بيري بيري سبيشيال سعرات حرارية 640"
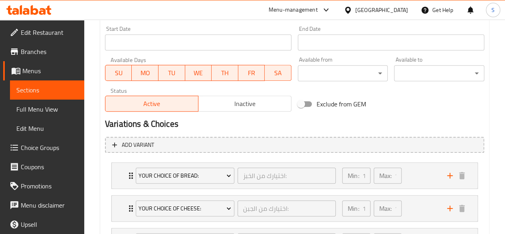
scroll to position [517, 0]
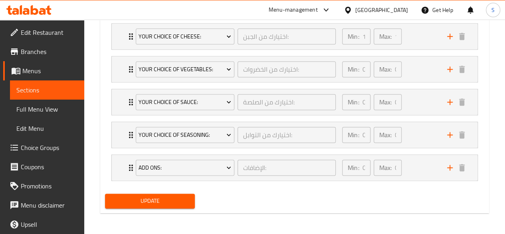
type textarea "بيري بيري سبيشيال سعرات حرارية 640"
click at [156, 202] on span "Update" at bounding box center [149, 201] width 77 height 10
click at [158, 204] on span "Update" at bounding box center [149, 201] width 77 height 10
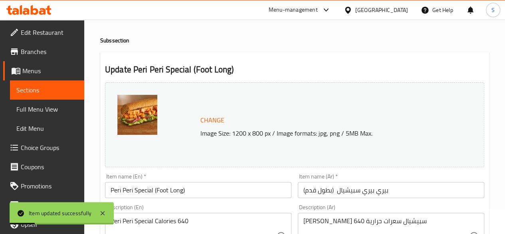
scroll to position [0, 0]
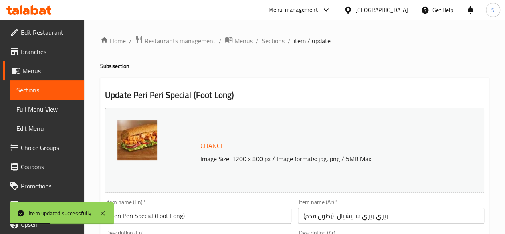
click at [265, 40] on span "Sections" at bounding box center [273, 41] width 23 height 10
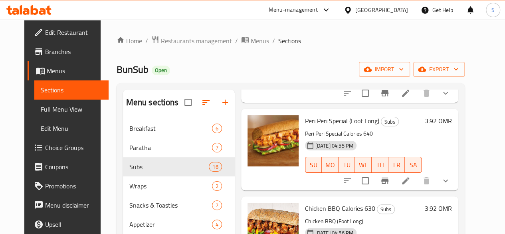
scroll to position [1115, 0]
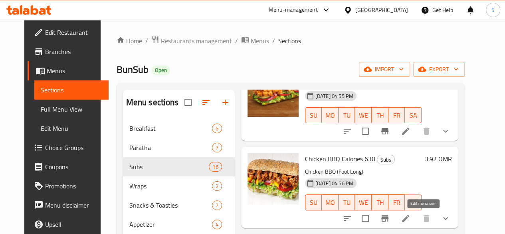
click at [409, 216] on icon at bounding box center [405, 217] width 7 height 7
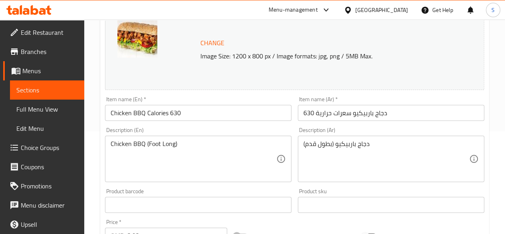
scroll to position [103, 0]
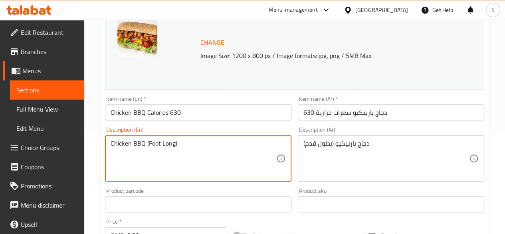
drag, startPoint x: 193, startPoint y: 148, endPoint x: 93, endPoint y: 145, distance: 99.9
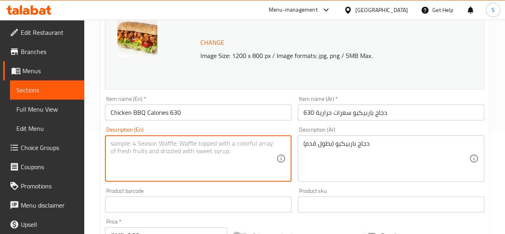
click at [194, 108] on input "Chicken BBQ Calories 630" at bounding box center [198, 112] width 186 height 16
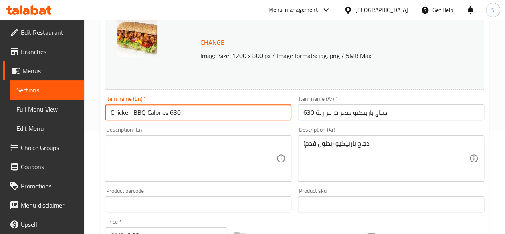
paste input "Chicken BBQ (Foot Long)"
drag, startPoint x: 192, startPoint y: 113, endPoint x: 88, endPoint y: 114, distance: 103.8
type input "Chicken BBQ (Foot Long)"
click at [137, 135] on div "Description (En)" at bounding box center [198, 158] width 186 height 46
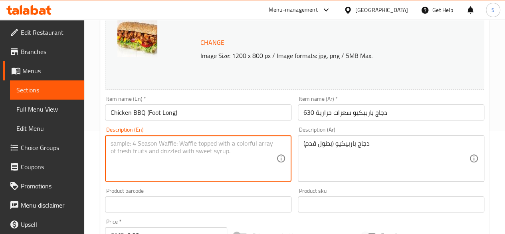
paste textarea "Chicken BBQ Calories 630"
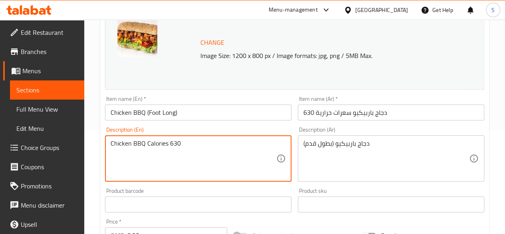
type textarea "Chicken BBQ Calories 630"
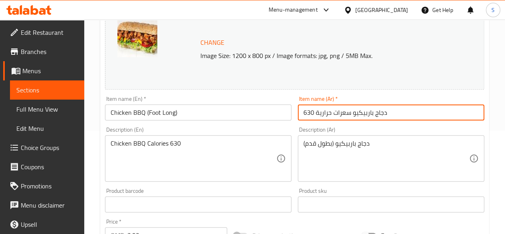
drag, startPoint x: 399, startPoint y: 112, endPoint x: 295, endPoint y: 100, distance: 104.5
click at [295, 100] on div "Item name (Ar)   * دجاج باربيكيو سعرات حرارية 630 Item name (Ar) *" at bounding box center [391, 108] width 193 height 31
click at [412, 115] on input "دجاج باربيكيو سعرات حرارية 630" at bounding box center [391, 112] width 186 height 16
drag, startPoint x: 404, startPoint y: 115, endPoint x: 313, endPoint y: 111, distance: 90.7
click at [313, 111] on input "دجاج باربيكيو سعرات حرارية 630" at bounding box center [391, 112] width 186 height 16
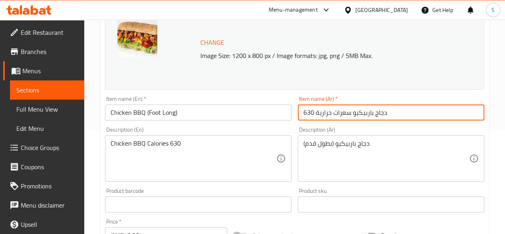
drag, startPoint x: 398, startPoint y: 112, endPoint x: 301, endPoint y: 113, distance: 97.4
click at [301, 113] on input "دجاج باربيكيو سعرات حرارية 630" at bounding box center [391, 112] width 186 height 16
click at [408, 117] on input "دجاج باربيكيو سعرات حرارية 630" at bounding box center [391, 112] width 186 height 16
click at [401, 113] on input "دجاج باربيكيو سعرات حرارية 630" at bounding box center [391, 112] width 186 height 16
drag, startPoint x: 401, startPoint y: 113, endPoint x: 317, endPoint y: 113, distance: 84.2
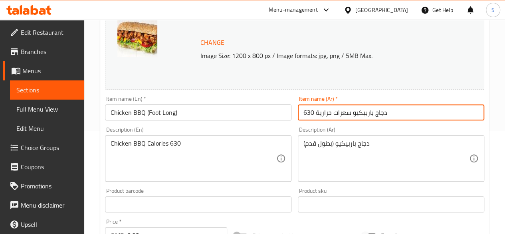
click at [317, 113] on input "دجاج باربيكيو سعرات حرارية 630" at bounding box center [391, 112] width 186 height 16
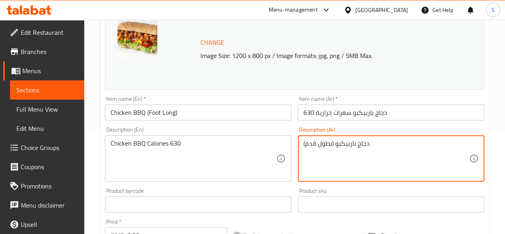
paste textarea "دجاج باربيكيو سعرات حرارية 630"
drag, startPoint x: 391, startPoint y: 145, endPoint x: 468, endPoint y: 141, distance: 76.8
click at [468, 141] on textarea "دجاج باربيكيو (بطول قدم) دجاج باربيكيو سعرات حرارية 630" at bounding box center [386, 158] width 166 height 38
type textarea "دجاج باربيكيو سعرات حرارية 630"
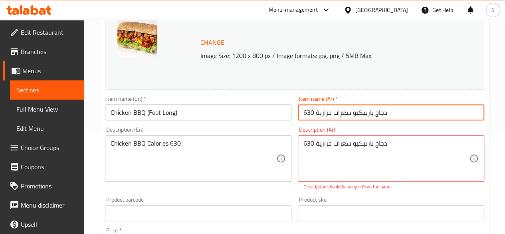
drag, startPoint x: 438, startPoint y: 109, endPoint x: 256, endPoint y: 111, distance: 182.5
click at [256, 111] on div "Change Image Size: 1200 x 800 px / Image formats: jpg, png / 5MB Max. Item name…" at bounding box center [295, 184] width 386 height 364
click at [410, 108] on input "دجاج باربيكيو سعرات حرارية 630" at bounding box center [391, 112] width 186 height 16
click at [395, 112] on input "دجاج باربيكيو سعرات حرارية 630" at bounding box center [391, 112] width 186 height 16
paste input "دجاج باربيكيو (بطول قدم)"
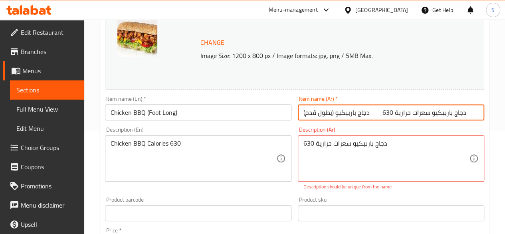
drag, startPoint x: 379, startPoint y: 113, endPoint x: 465, endPoint y: 114, distance: 85.8
click at [465, 114] on input "دجاج باربيكيو سعرات حرارية 630 دجاج باربيكيو (بطول قدم)" at bounding box center [391, 112] width 186 height 16
type input "دجاج باربيكيو سعرات حرارية 630 دجاج باربيكيو (بطول قدم)"
drag, startPoint x: 475, startPoint y: 110, endPoint x: 430, endPoint y: 115, distance: 45.5
click at [430, 115] on input "دجاج باربيكيو سعرات حرارية 630 دجاج باربيكيو (بطول قدم)" at bounding box center [391, 112] width 186 height 16
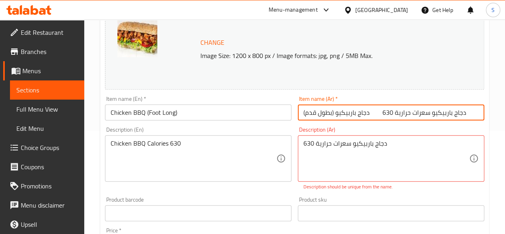
click at [412, 138] on div "دجاج باربيكيو سعرات حرارية 630 Description (Ar)" at bounding box center [391, 158] width 186 height 46
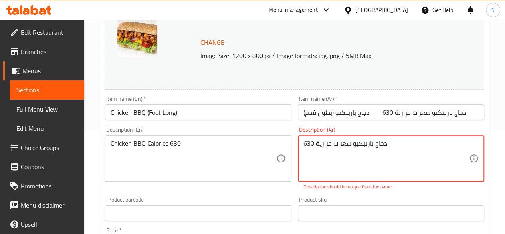
click at [307, 144] on textarea "دجاج باربيكيو سعرات حرارية 630" at bounding box center [386, 158] width 166 height 38
type textarea "دجاج باربيكيو سعرات حرارية 630"
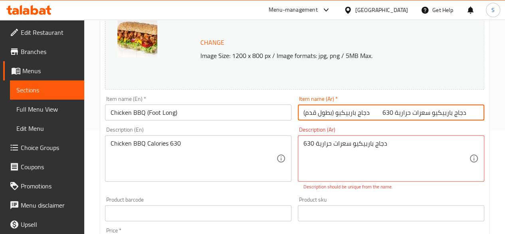
drag, startPoint x: 376, startPoint y: 111, endPoint x: 462, endPoint y: 112, distance: 85.4
click at [462, 112] on input "دجاج باربيكيو سعرات حرارية 630 دجاج باربيكيو (بطول قدم)" at bounding box center [391, 112] width 186 height 16
type input "دجاج باربيكيو (بطول قدم)"
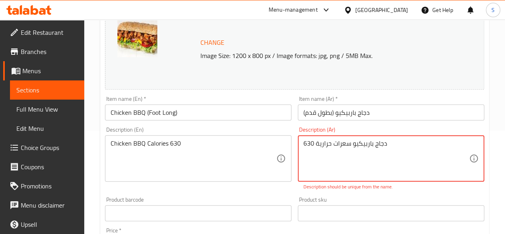
click at [305, 143] on textarea "دجاج باربيكيو سعرات حرارية 630" at bounding box center [386, 158] width 166 height 38
type textarea "دجاج باربيكيو سعرات حرارية 630"
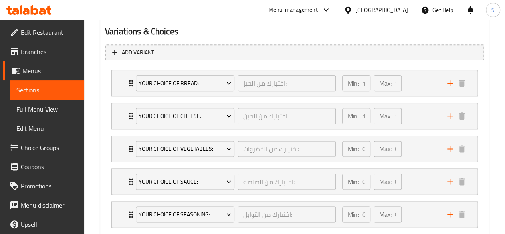
scroll to position [526, 0]
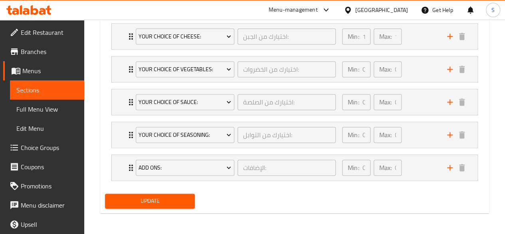
click at [153, 202] on span "Update" at bounding box center [149, 201] width 77 height 10
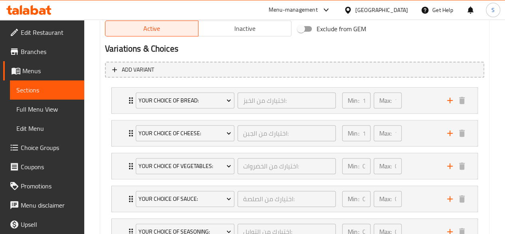
scroll to position [517, 0]
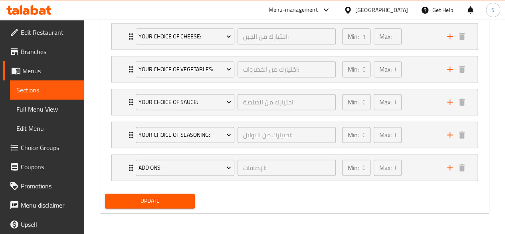
click at [131, 196] on span "Update" at bounding box center [149, 201] width 77 height 10
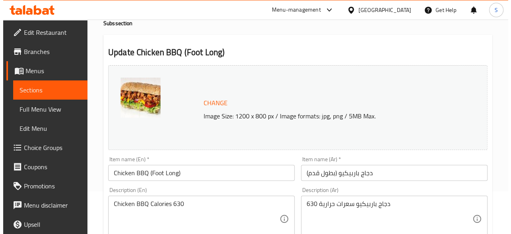
scroll to position [0, 0]
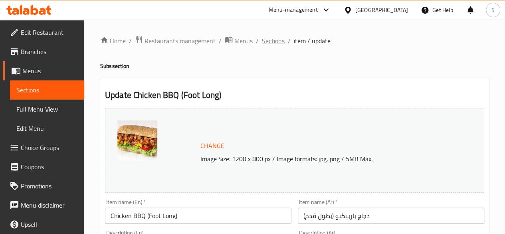
click at [272, 40] on span "Sections" at bounding box center [273, 41] width 23 height 10
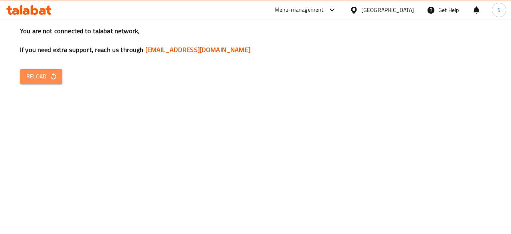
click at [40, 76] on span "Reload" at bounding box center [41, 76] width 30 height 10
